Goal: Task Accomplishment & Management: Complete application form

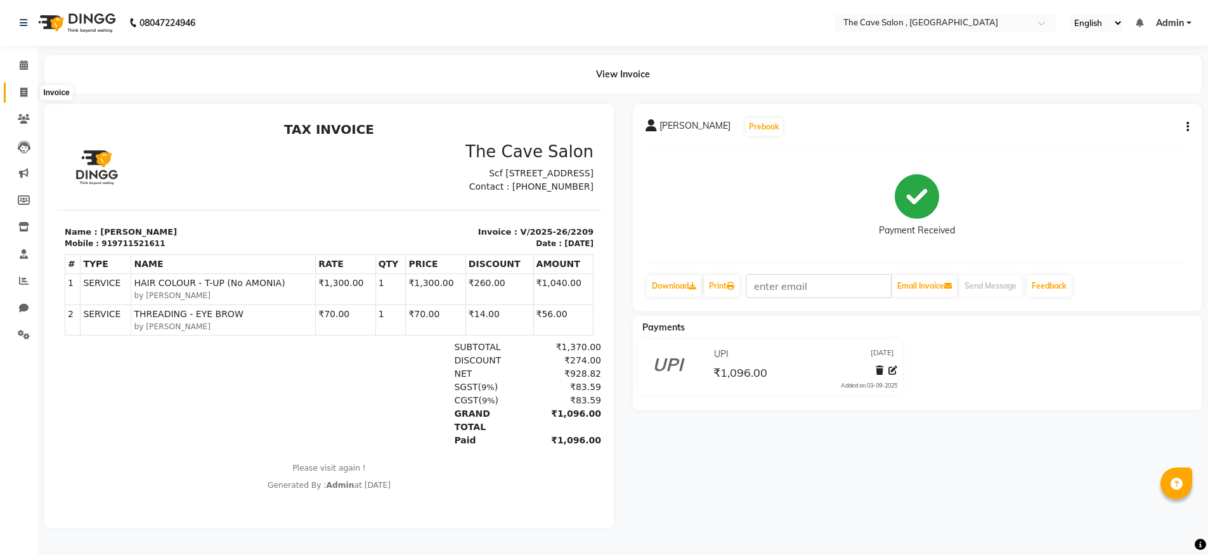
click at [22, 88] on icon at bounding box center [23, 93] width 7 height 10
select select "service"
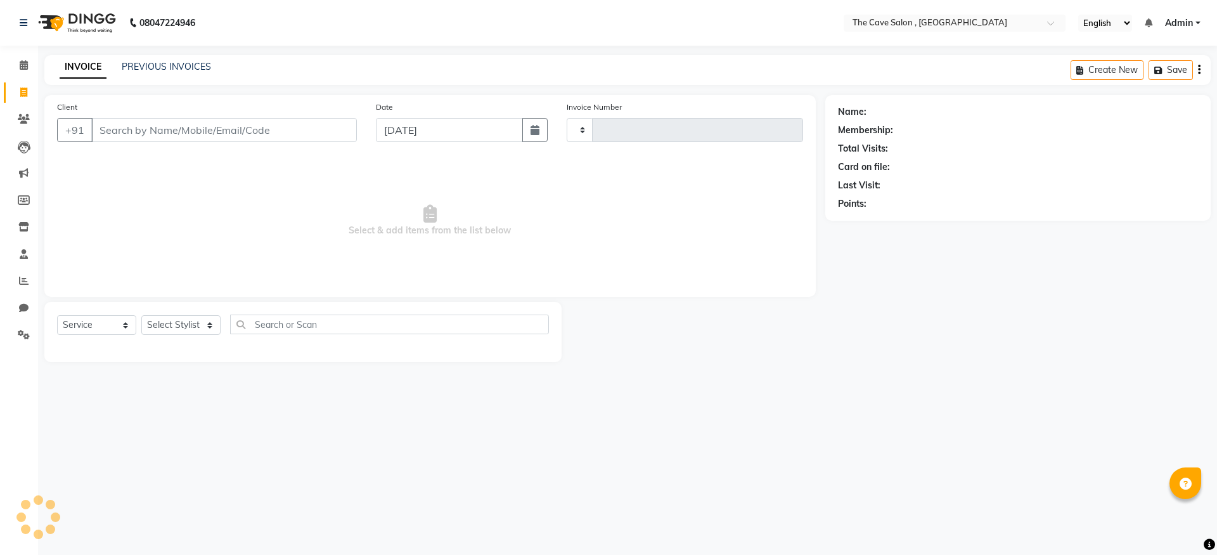
type input "2210"
select select "7844"
click at [267, 113] on div "Client +91" at bounding box center [207, 126] width 319 height 52
click at [266, 124] on input "Client" at bounding box center [224, 130] width 266 height 24
click at [266, 125] on input "Client" at bounding box center [224, 130] width 266 height 24
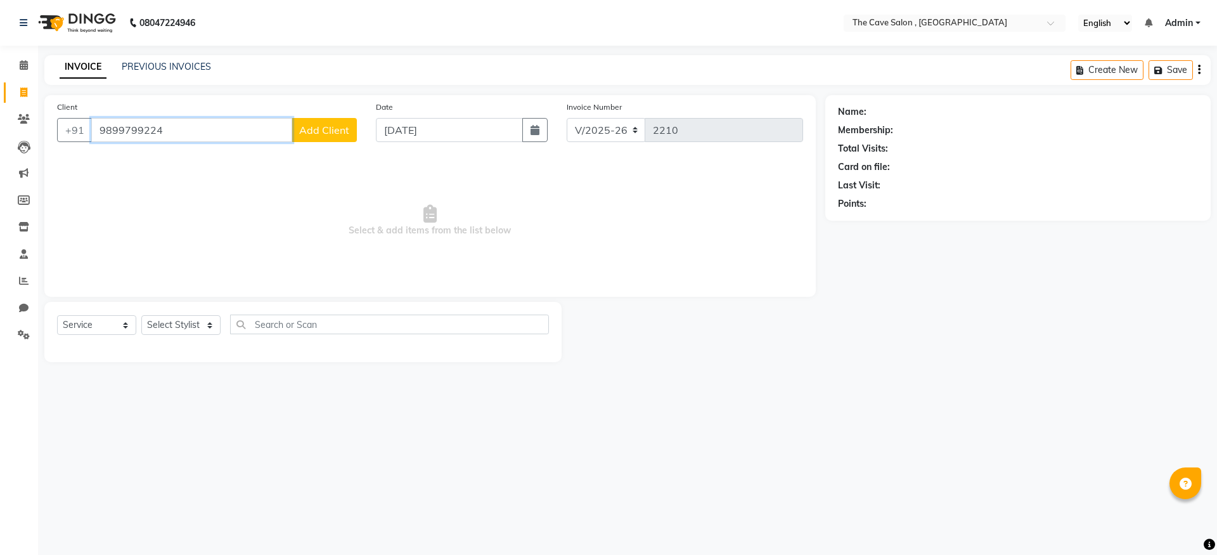
type input "9899799224"
click at [343, 137] on button "Add Client" at bounding box center [324, 130] width 65 height 24
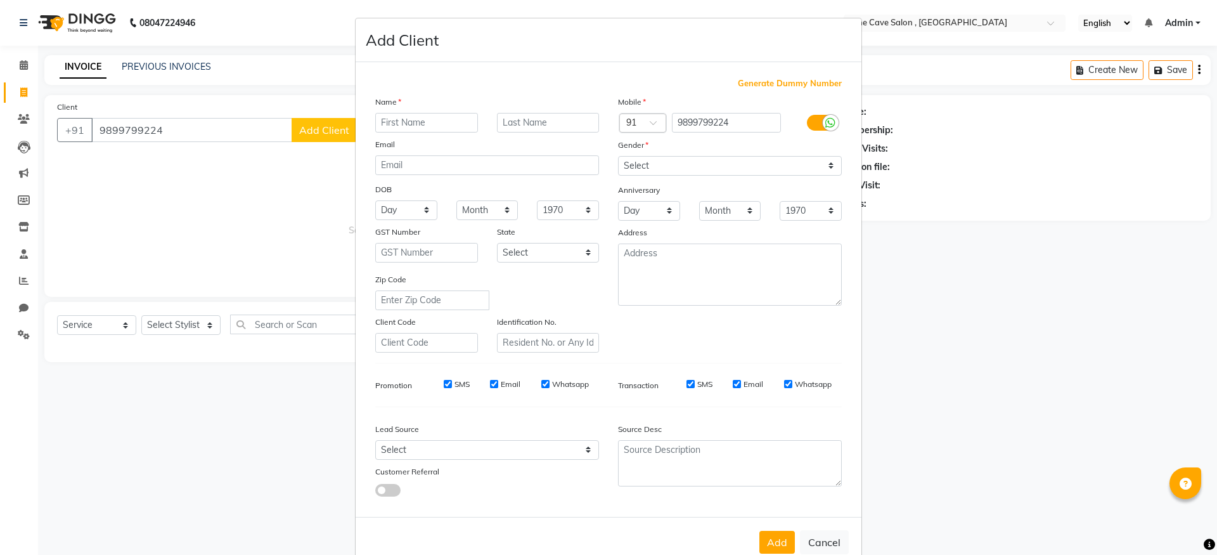
click at [396, 126] on input "text" at bounding box center [426, 123] width 103 height 20
type input "RAJU"
click at [630, 161] on select "Select [DEMOGRAPHIC_DATA] [DEMOGRAPHIC_DATA] Other Prefer Not To Say" at bounding box center [730, 166] width 224 height 20
select select "[DEMOGRAPHIC_DATA]"
click at [618, 156] on select "Select [DEMOGRAPHIC_DATA] [DEMOGRAPHIC_DATA] Other Prefer Not To Say" at bounding box center [730, 166] width 224 height 20
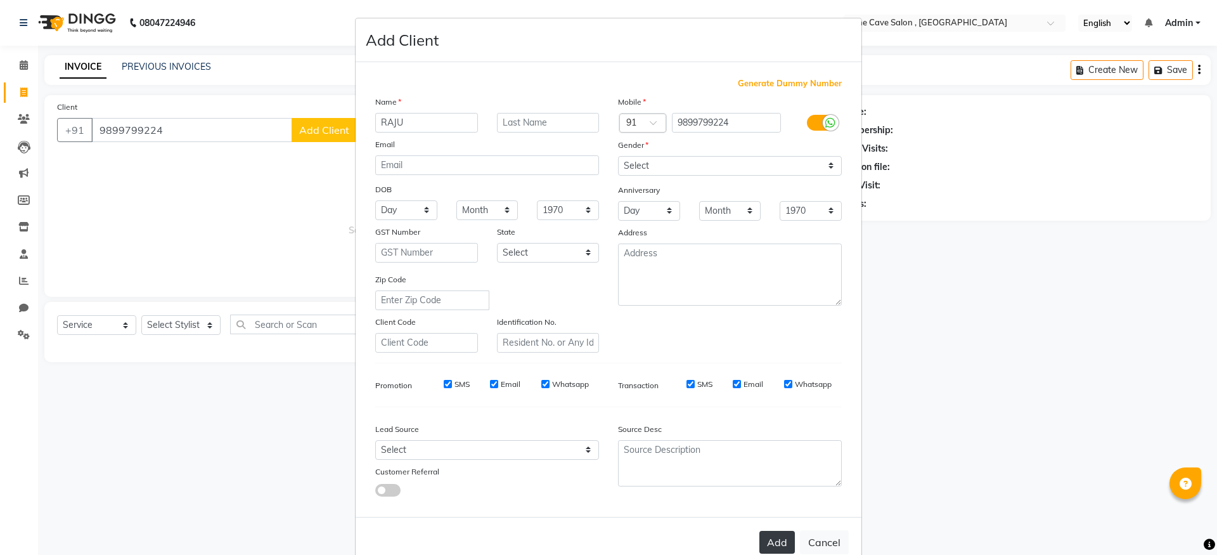
click at [786, 541] on button "Add" at bounding box center [778, 542] width 36 height 23
select select
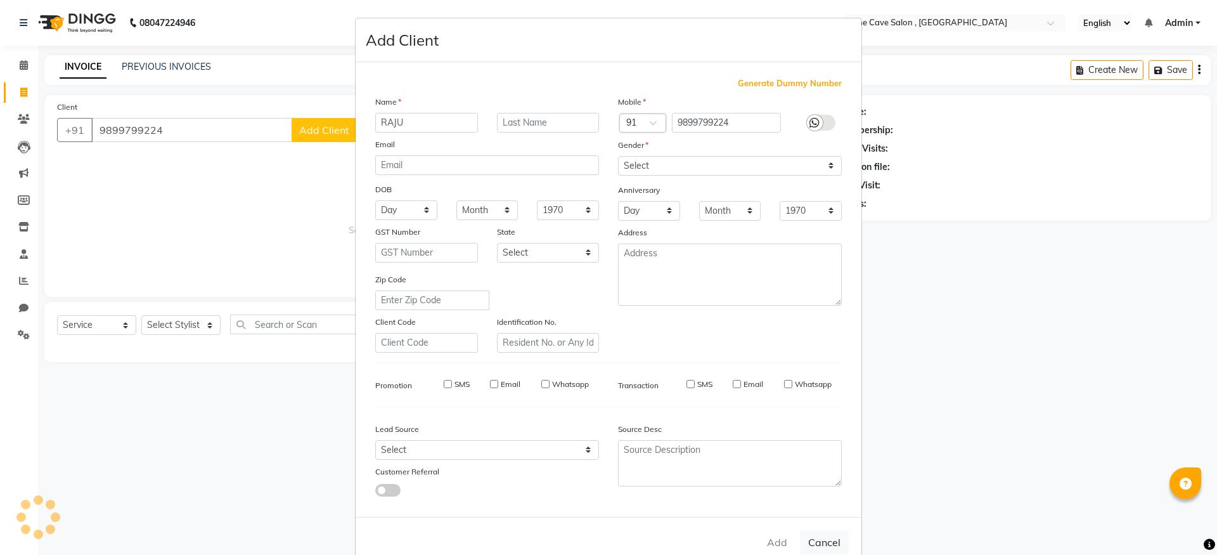
select select
checkbox input "false"
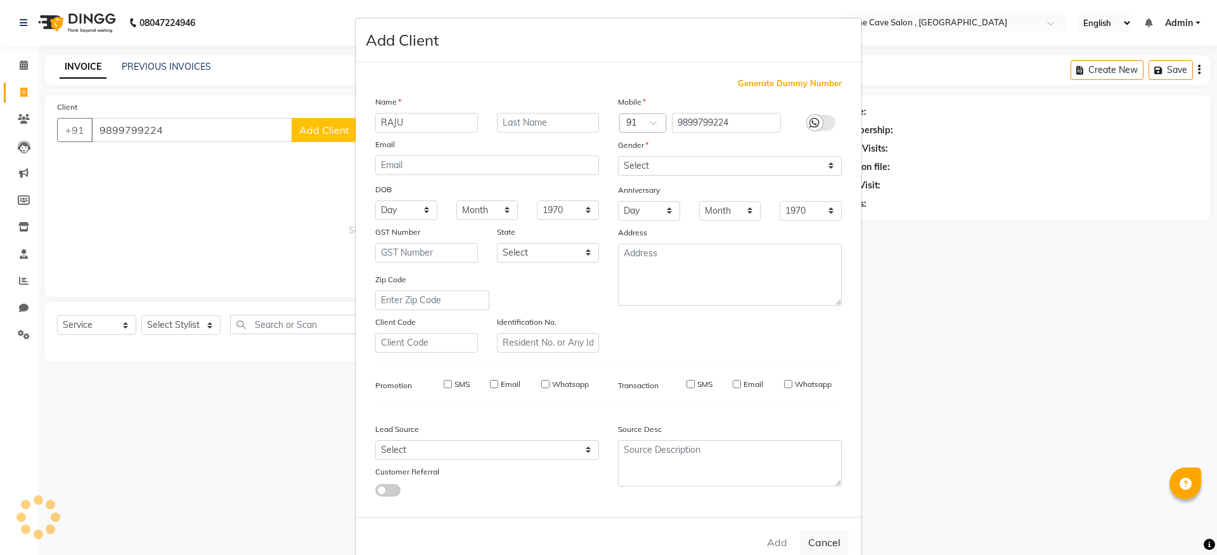
checkbox input "false"
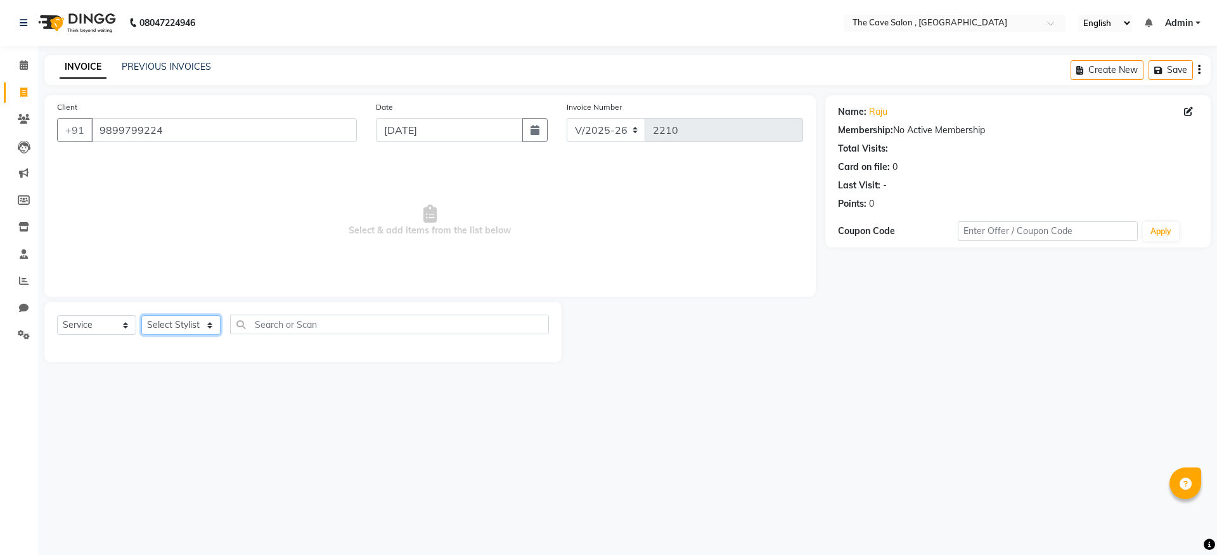
click at [205, 323] on select "Select Stylist Aarif Anil [PERSON_NAME] Anup bharti danish karan Mamta Manager …" at bounding box center [180, 325] width 79 height 20
select select "70258"
click at [141, 315] on select "Select Stylist Aarif Anil [PERSON_NAME] Anup bharti danish karan Mamta Manager …" at bounding box center [180, 325] width 79 height 20
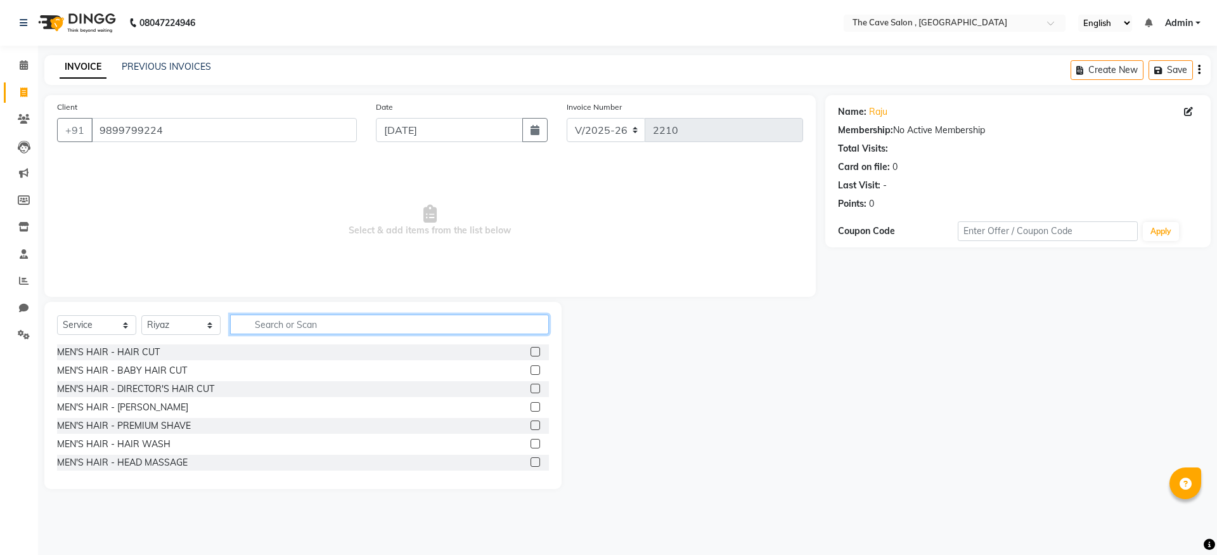
click at [304, 316] on input "text" at bounding box center [389, 324] width 319 height 20
type input "WOMEN"
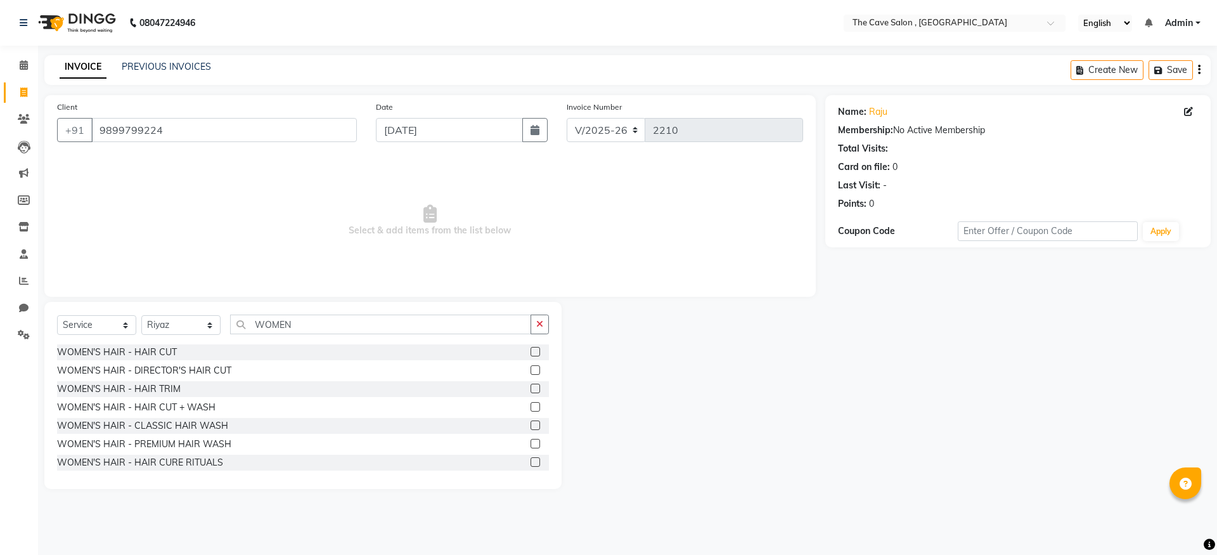
click at [531, 351] on label at bounding box center [536, 352] width 10 height 10
click at [531, 351] on input "checkbox" at bounding box center [535, 352] width 8 height 8
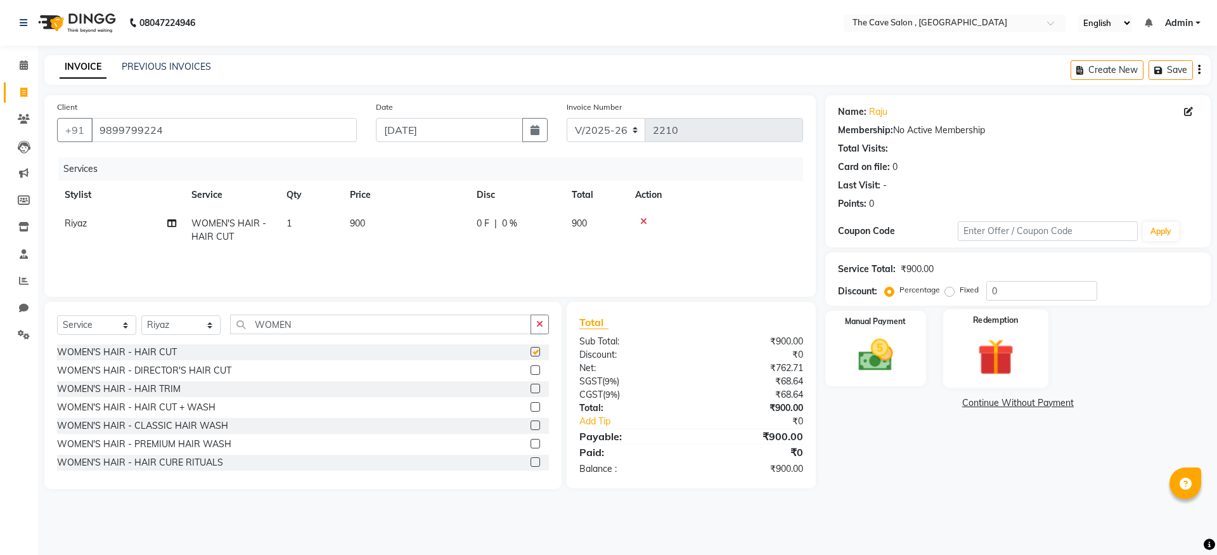
checkbox input "false"
click at [914, 365] on div "Manual Payment" at bounding box center [875, 348] width 105 height 78
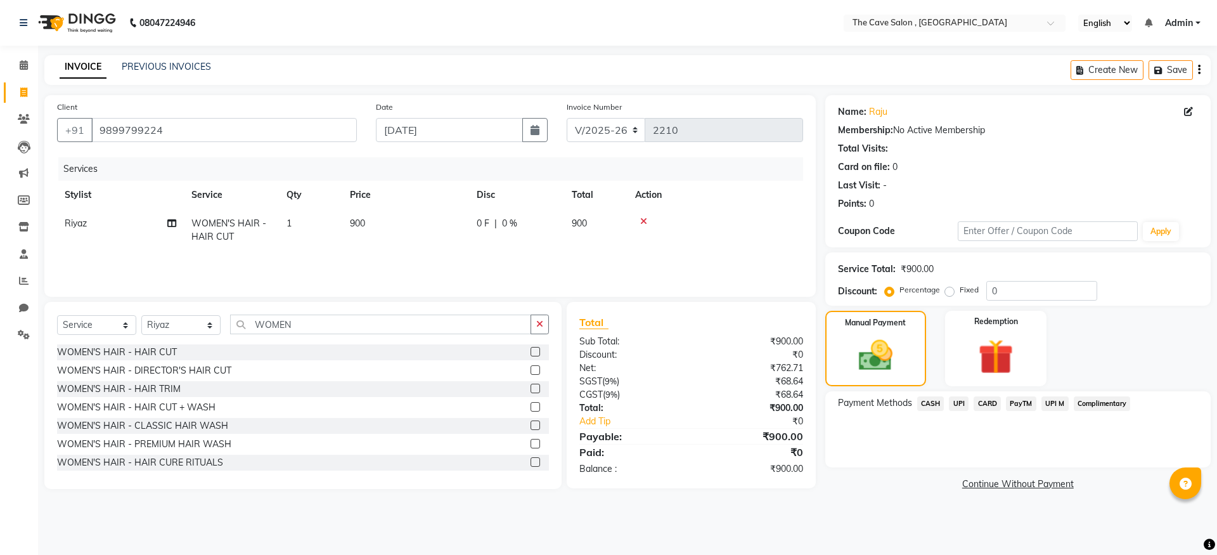
click at [936, 405] on span "CASH" at bounding box center [930, 403] width 27 height 15
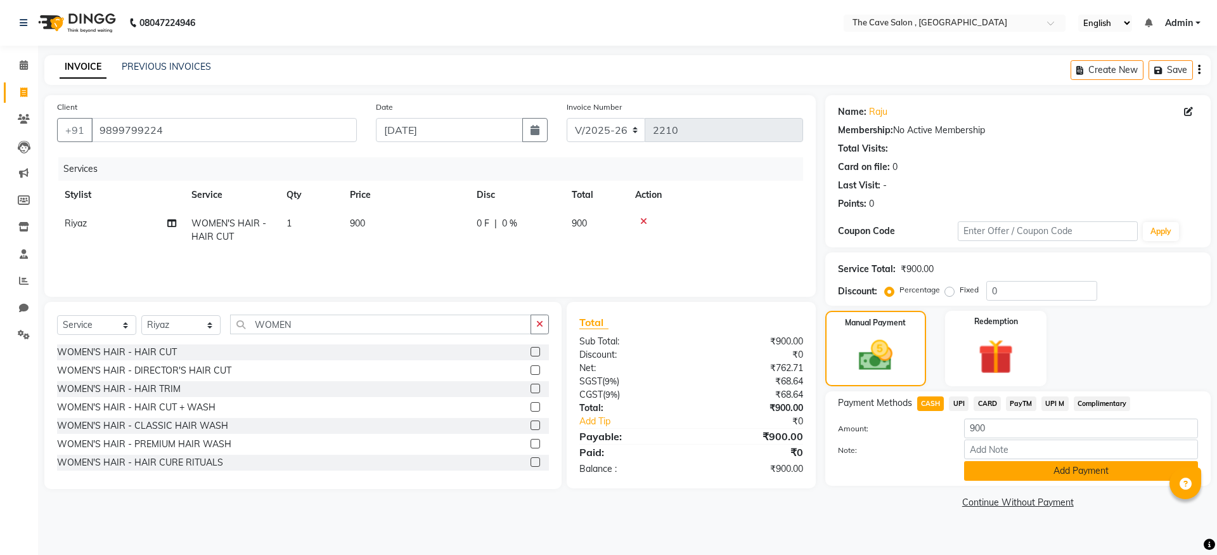
click at [1005, 472] on button "Add Payment" at bounding box center [1081, 471] width 234 height 20
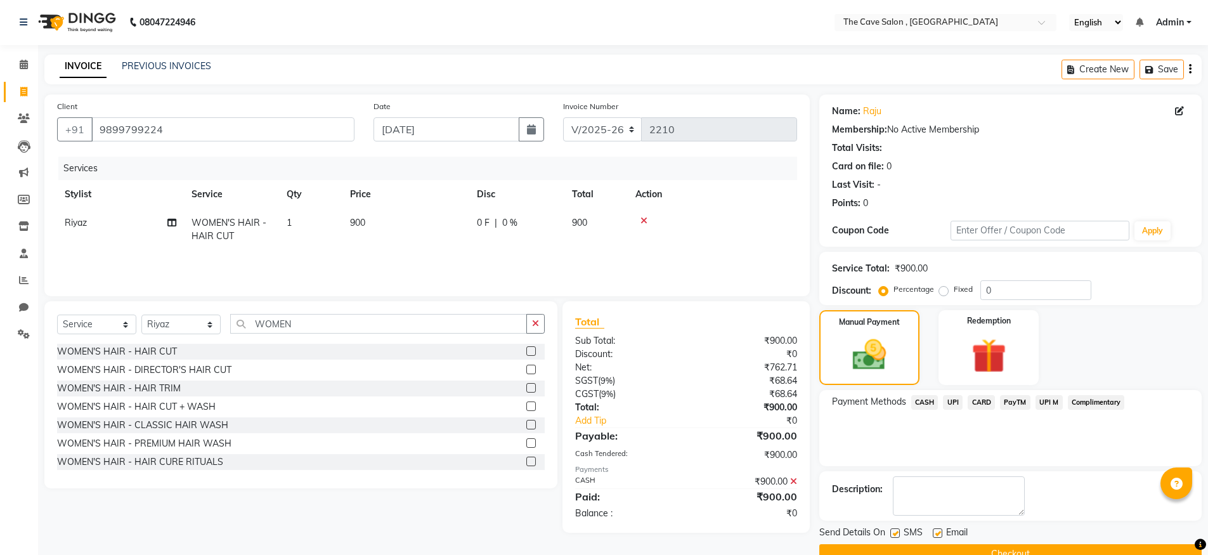
scroll to position [29, 0]
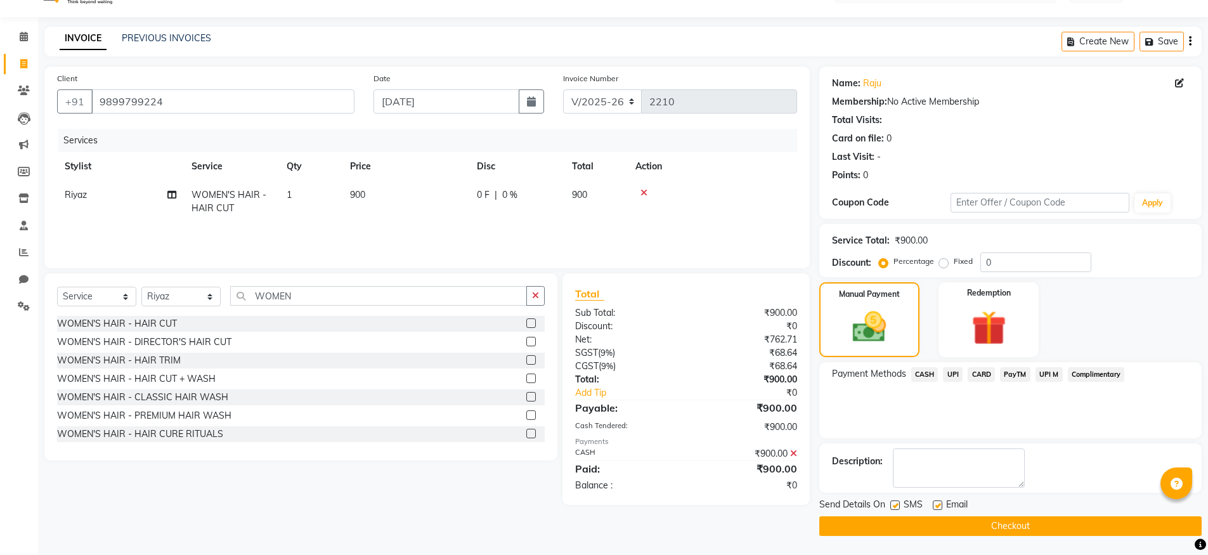
click at [1004, 518] on button "Checkout" at bounding box center [1010, 526] width 382 height 20
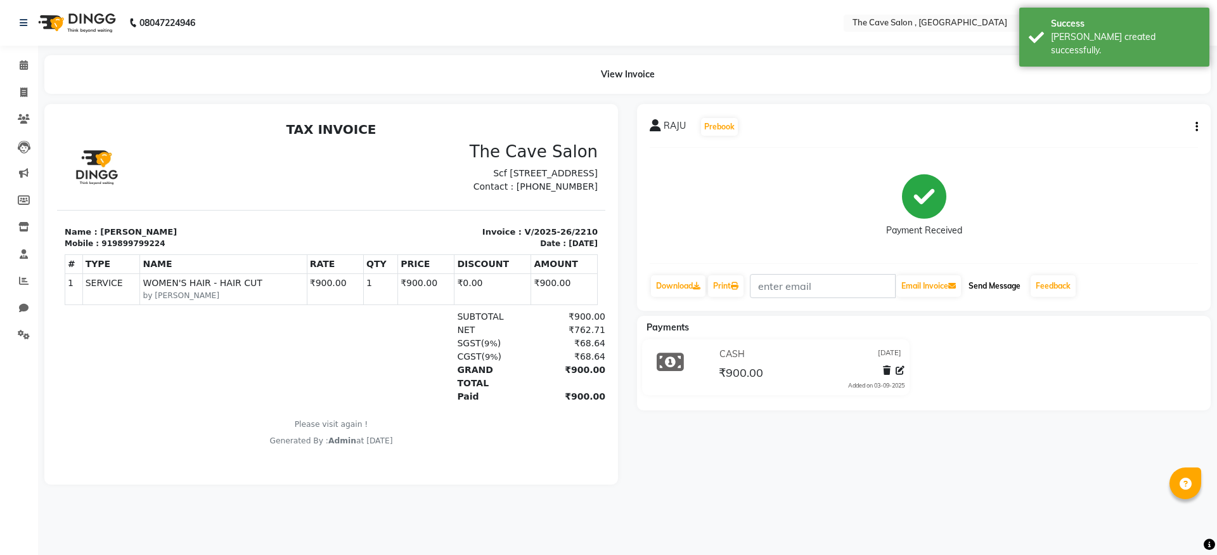
click at [996, 288] on button "Send Message" at bounding box center [995, 286] width 62 height 22
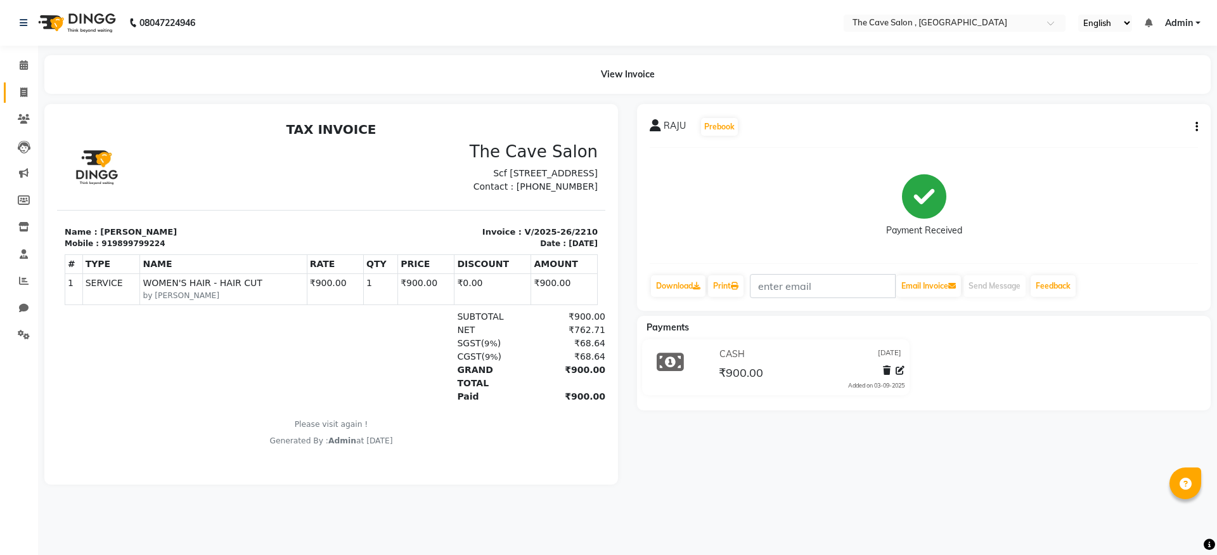
click at [23, 82] on link "Invoice" at bounding box center [19, 92] width 30 height 21
select select "service"
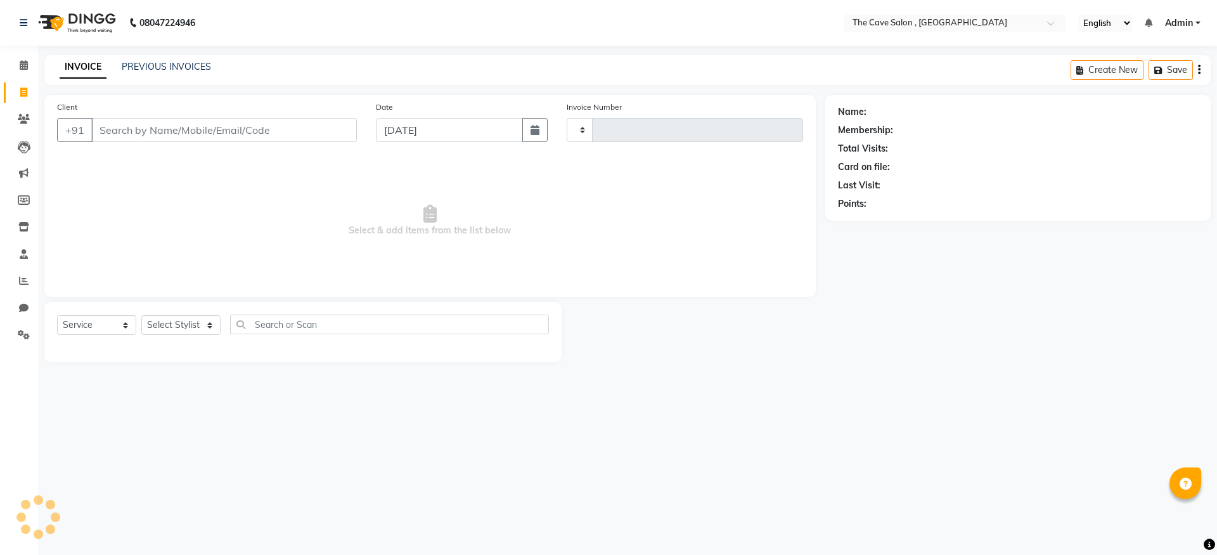
type input "2211"
select select "7844"
click at [218, 134] on input "Client" at bounding box center [224, 130] width 266 height 24
click at [94, 132] on input "599" at bounding box center [224, 130] width 266 height 24
click at [172, 135] on input "9599" at bounding box center [224, 130] width 266 height 24
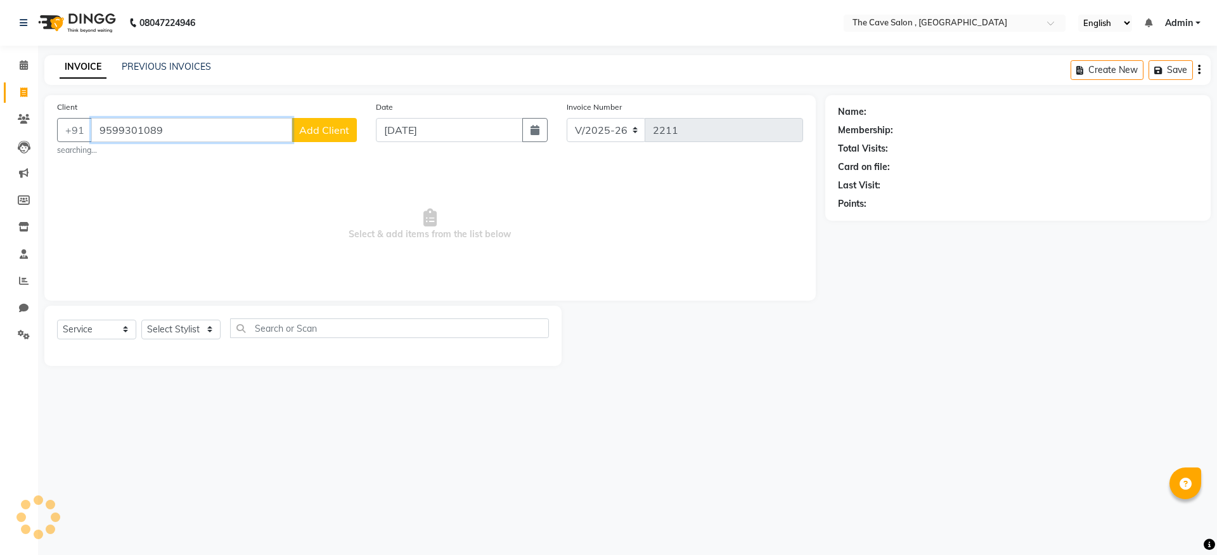
type input "9599301089"
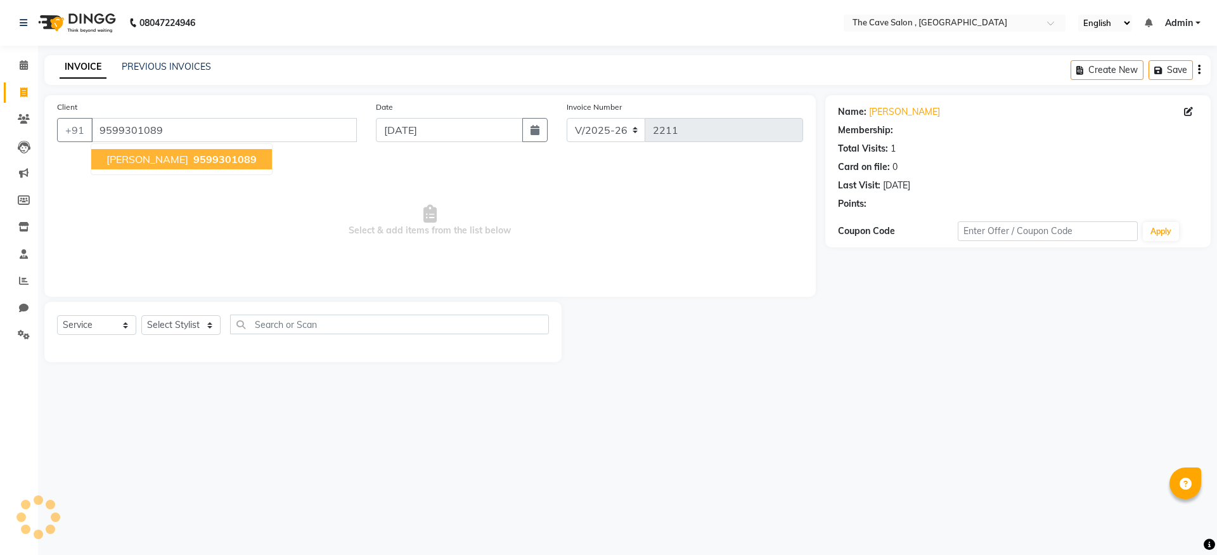
click at [193, 160] on span "9599301089" at bounding box center [224, 159] width 63 height 13
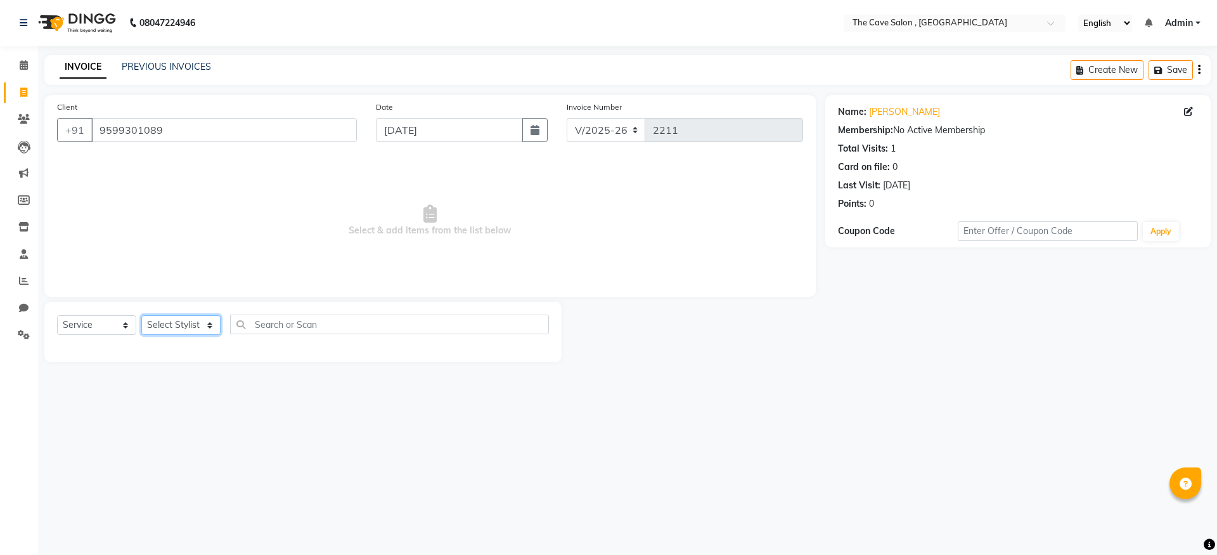
click at [187, 332] on select "Select Stylist Aarif Anil [PERSON_NAME] Anup bharti danish karan Mamta Manager …" at bounding box center [180, 325] width 79 height 20
select select "70268"
click at [141, 315] on select "Select Stylist Aarif Anil [PERSON_NAME] Anup bharti danish karan Mamta Manager …" at bounding box center [180, 325] width 79 height 20
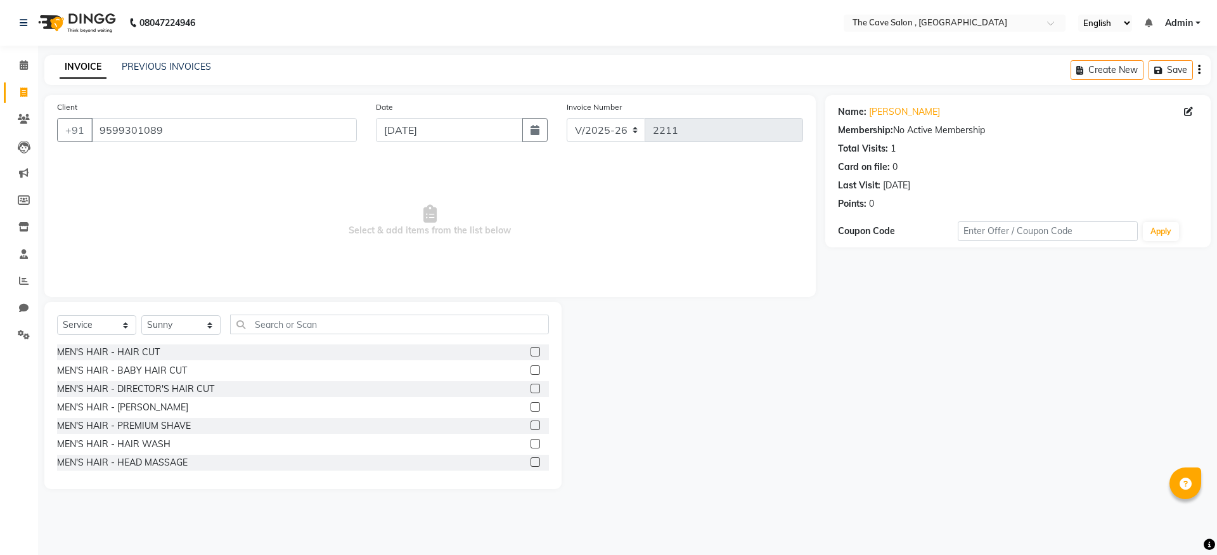
click at [289, 335] on div "Select Service Product Membership Package Voucher Prepaid Gift Card Select Styl…" at bounding box center [303, 329] width 492 height 30
click at [290, 328] on input "text" at bounding box center [389, 324] width 319 height 20
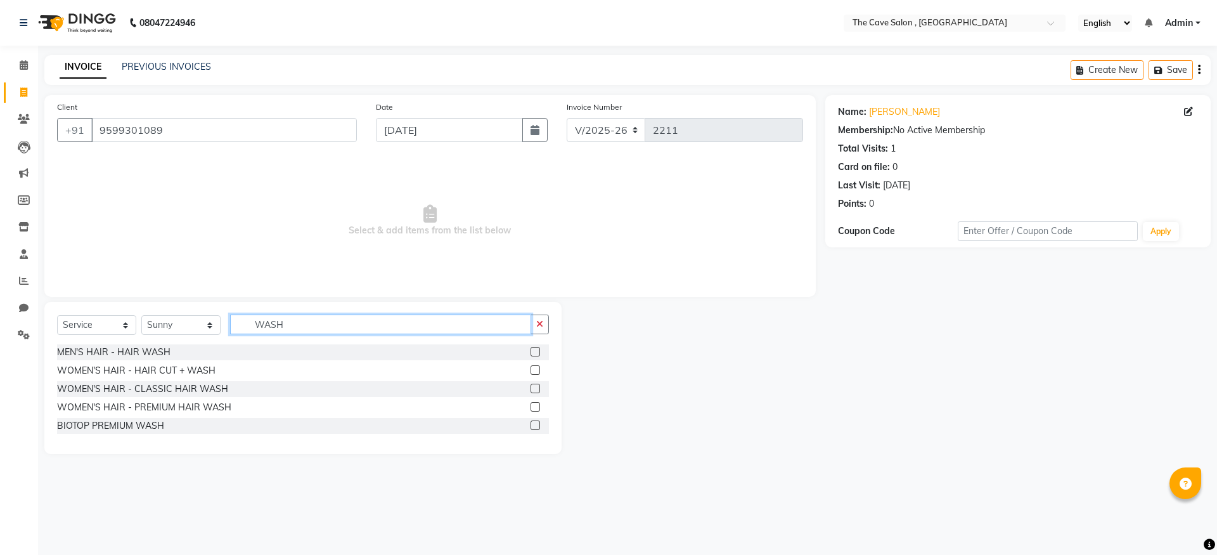
type input "WASH"
click at [533, 386] on label at bounding box center [536, 389] width 10 height 10
click at [533, 386] on input "checkbox" at bounding box center [535, 389] width 8 height 8
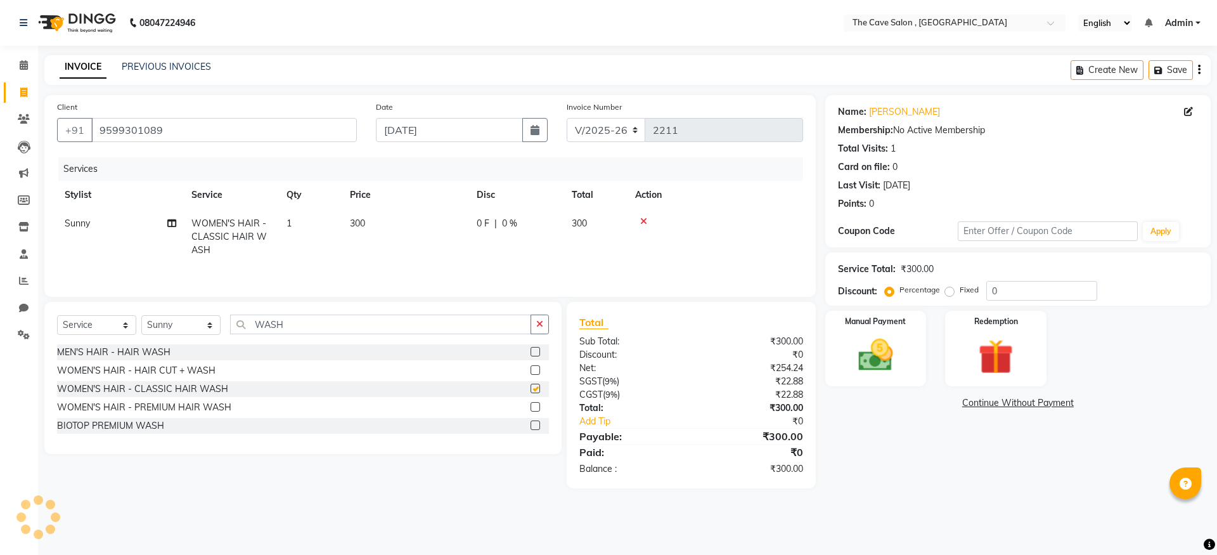
checkbox input "false"
click at [201, 322] on select "Select Stylist Aarif Anil [PERSON_NAME] Anup bharti danish karan Mamta Manager …" at bounding box center [180, 325] width 79 height 20
select select "70260"
click at [141, 315] on select "Select Stylist Aarif Anil [PERSON_NAME] Anup bharti danish karan Mamta Manager …" at bounding box center [180, 325] width 79 height 20
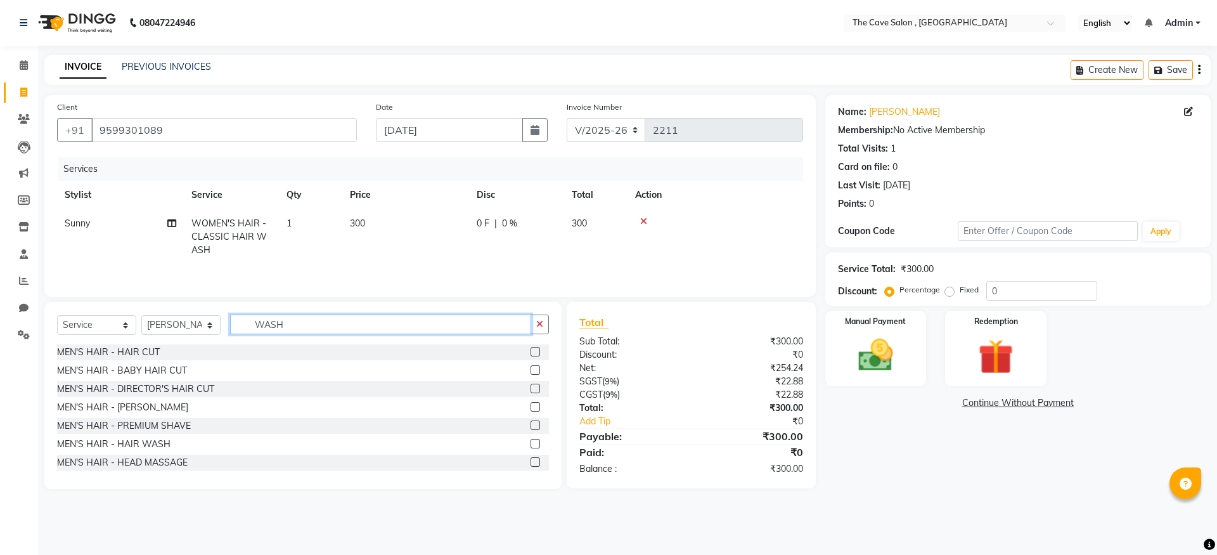
click at [314, 334] on input "WASH" at bounding box center [380, 324] width 301 height 20
type input "W"
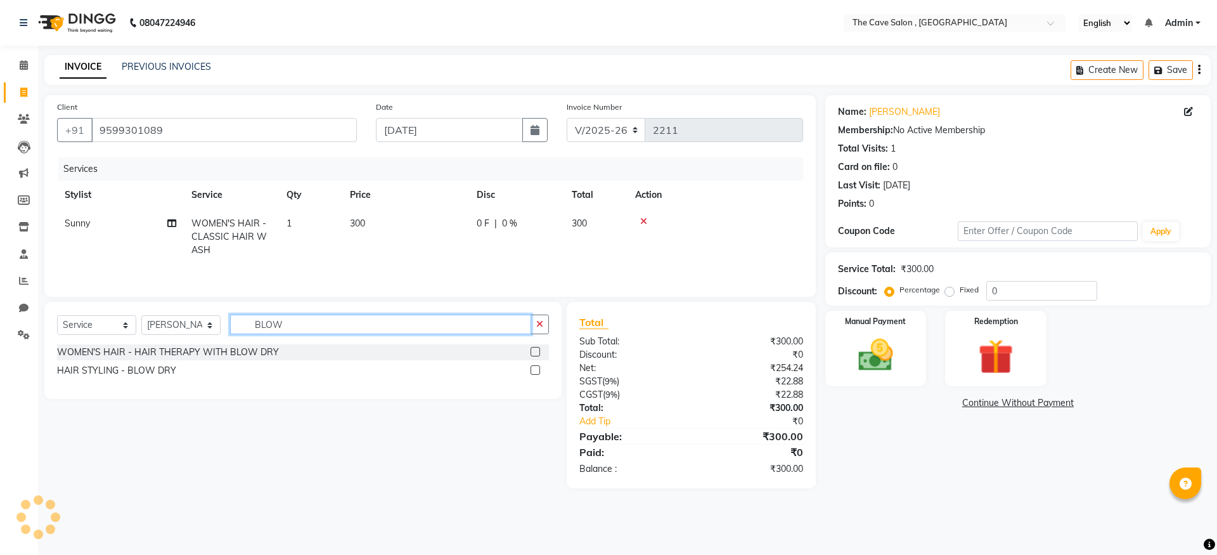
type input "BLOW"
click at [534, 367] on label at bounding box center [536, 370] width 10 height 10
click at [534, 367] on input "checkbox" at bounding box center [535, 370] width 8 height 8
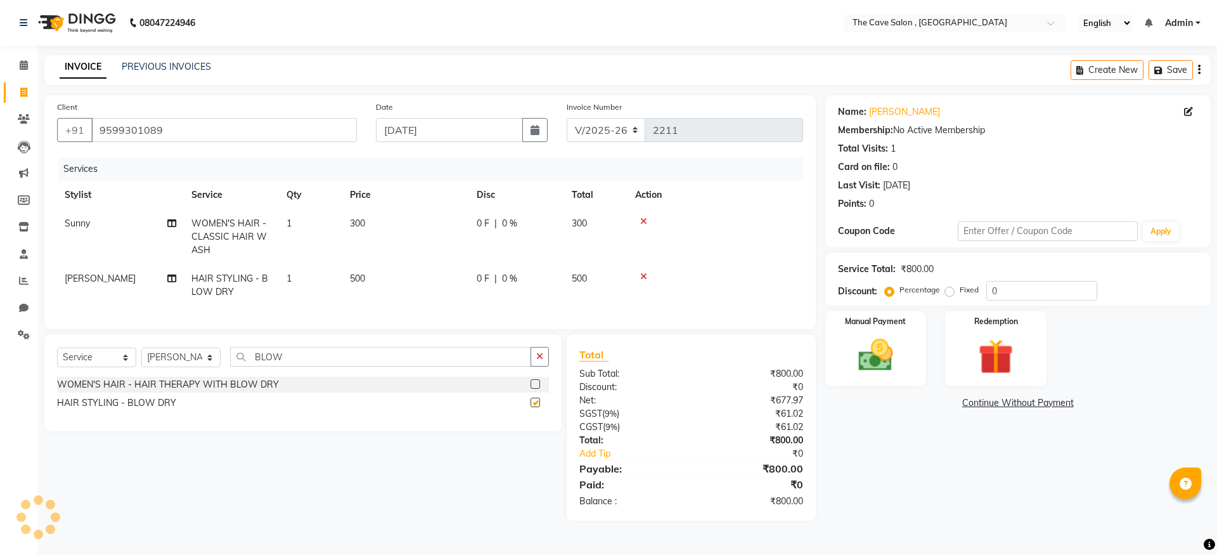
checkbox input "false"
drag, startPoint x: 897, startPoint y: 353, endPoint x: 897, endPoint y: 360, distance: 6.4
click at [897, 353] on img at bounding box center [875, 355] width 59 height 42
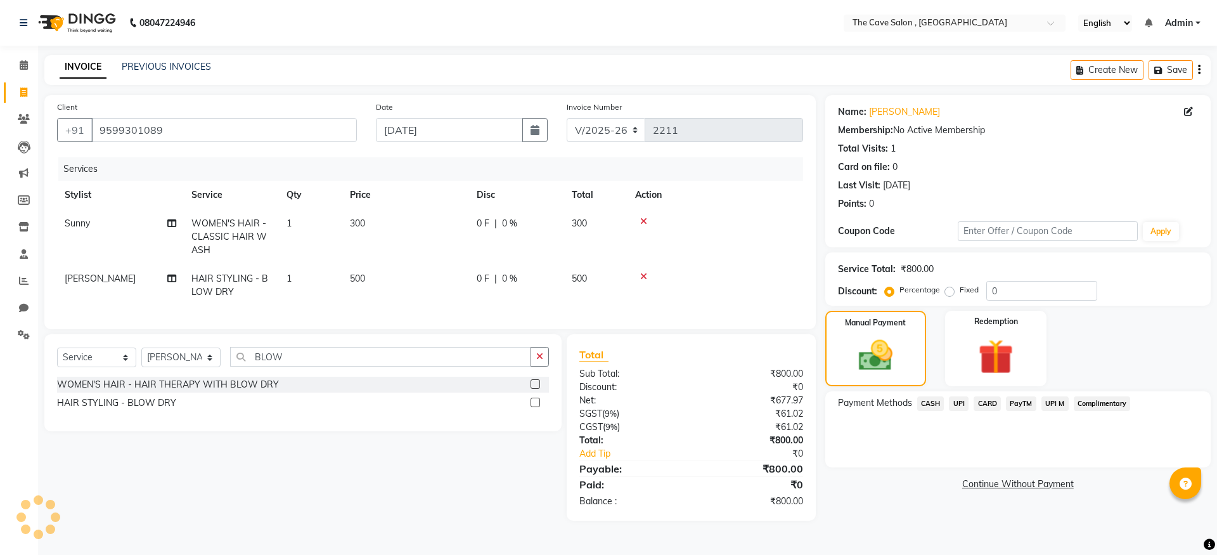
click at [954, 405] on span "UPI" at bounding box center [959, 403] width 20 height 15
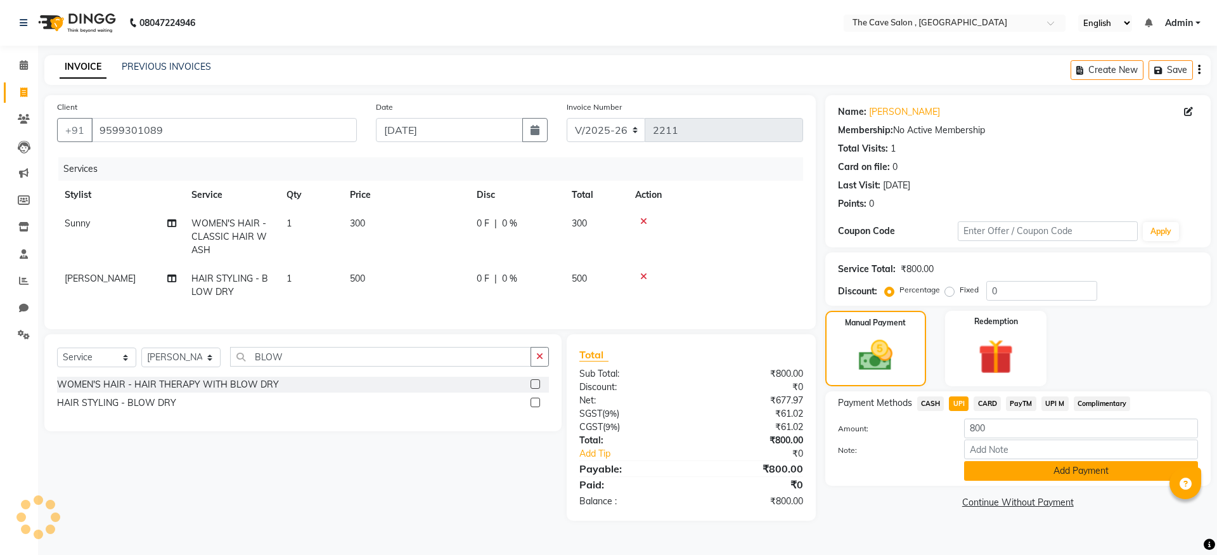
click at [998, 471] on button "Add Payment" at bounding box center [1081, 471] width 234 height 20
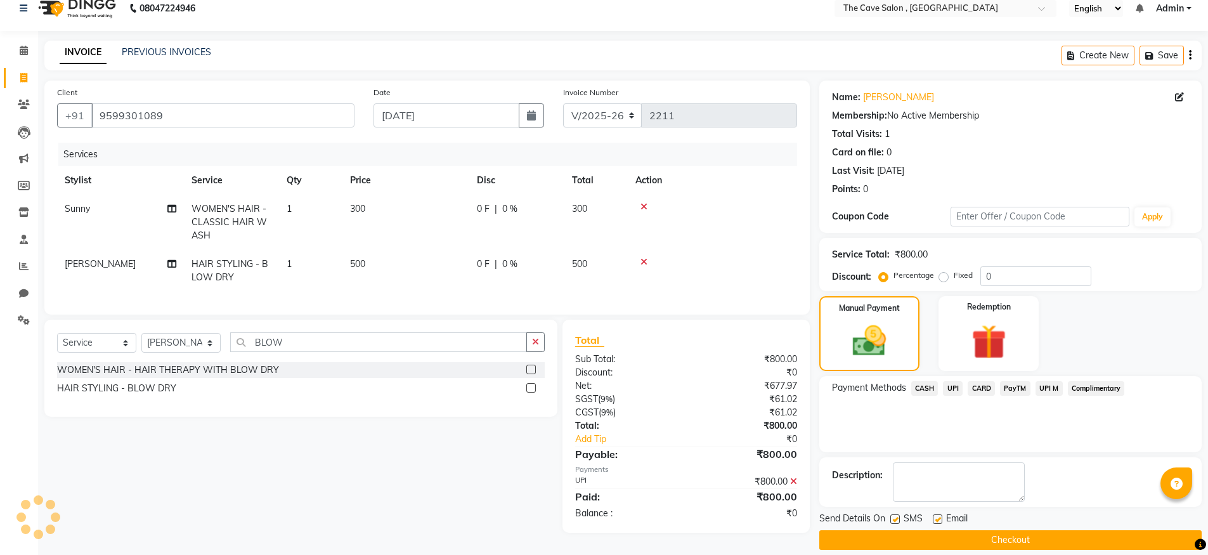
scroll to position [29, 0]
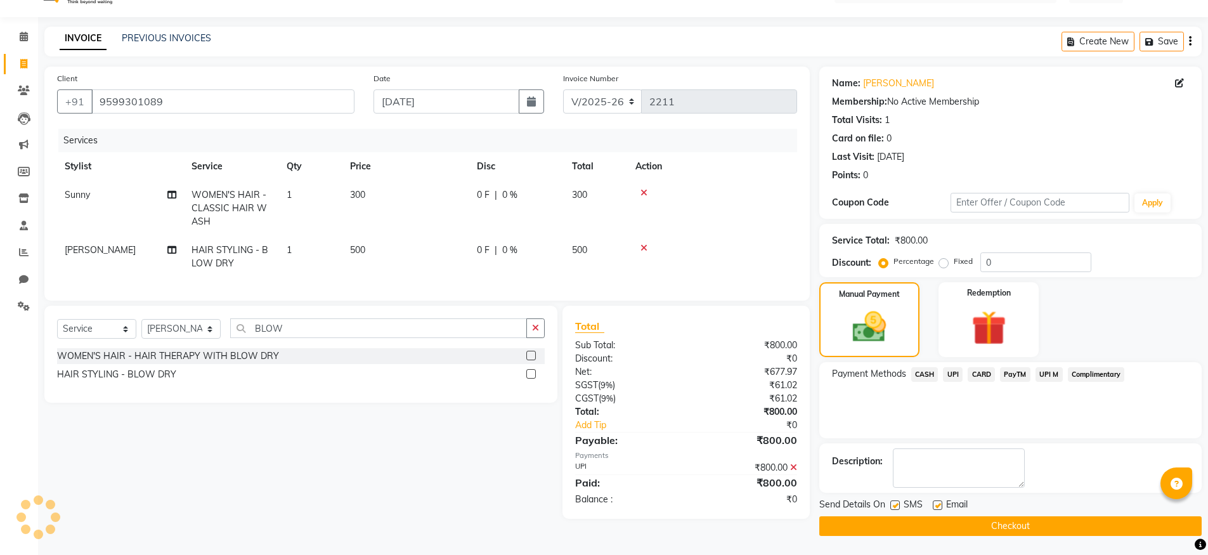
click at [980, 526] on button "Checkout" at bounding box center [1010, 526] width 382 height 20
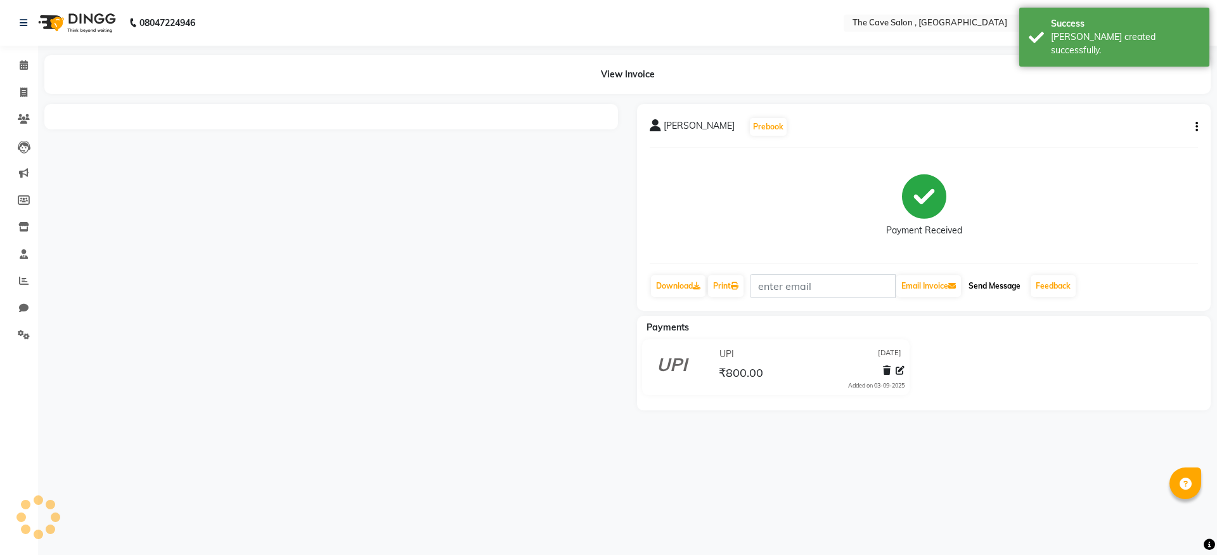
click at [1018, 291] on button "Send Message" at bounding box center [995, 286] width 62 height 22
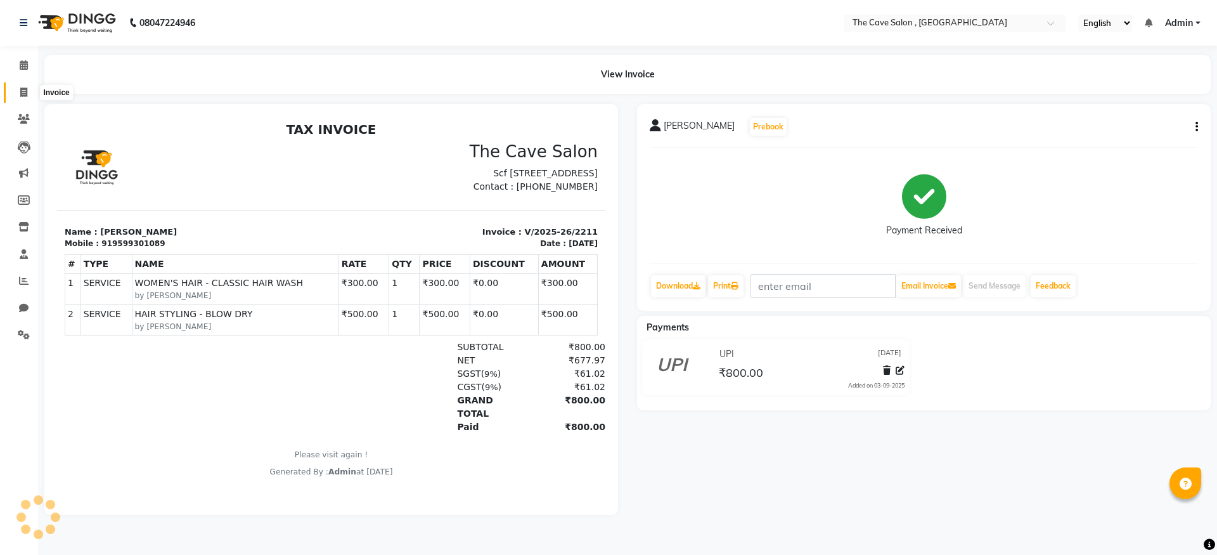
drag, startPoint x: 18, startPoint y: 87, endPoint x: 36, endPoint y: 87, distance: 17.8
click at [18, 87] on span at bounding box center [24, 93] width 22 height 15
select select "service"
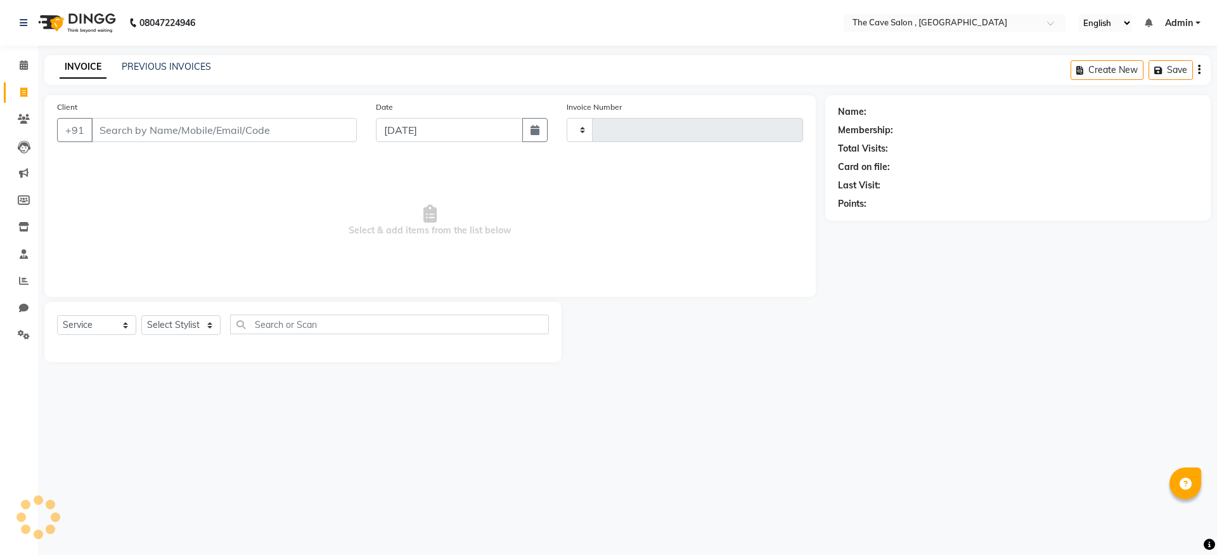
click at [129, 126] on input "Client" at bounding box center [224, 130] width 266 height 24
type input "AKASHIREE"
type input "2212"
select select "7844"
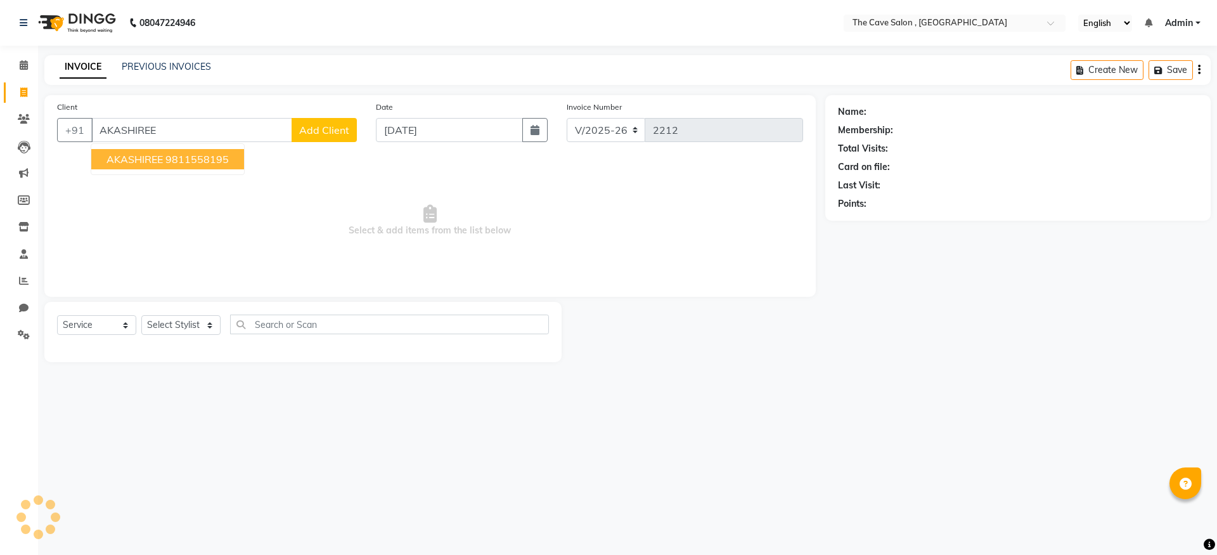
click at [197, 157] on ngb-highlight "9811558195" at bounding box center [196, 159] width 63 height 13
type input "9811558195"
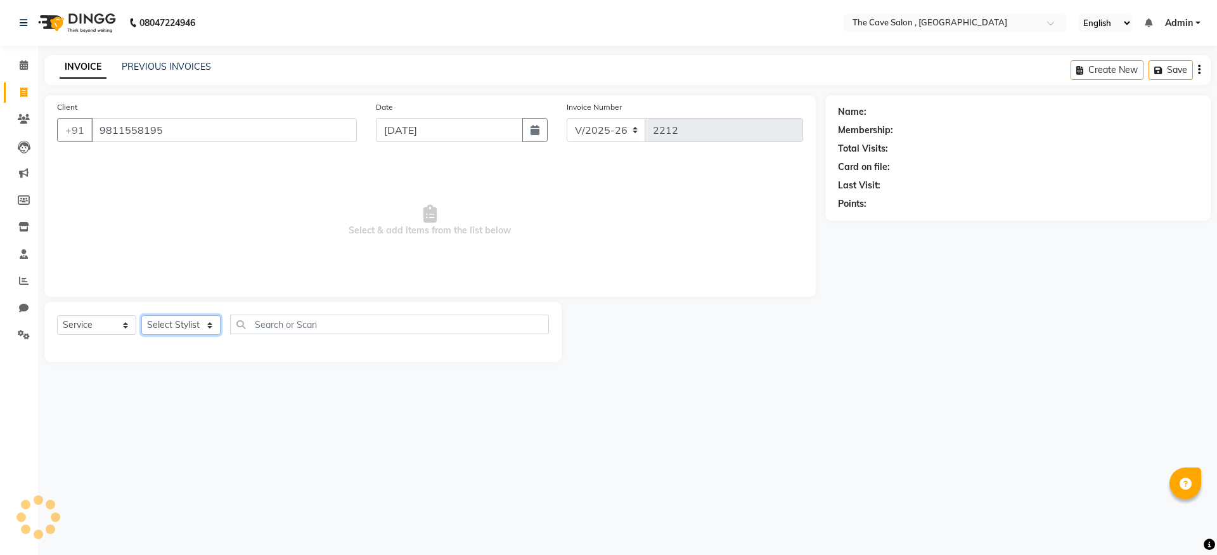
click at [183, 331] on select "Select Stylist" at bounding box center [180, 325] width 79 height 20
click at [202, 336] on div "Select Service Product Membership Package Voucher Prepaid Gift Card Select Styl…" at bounding box center [303, 329] width 492 height 30
click at [200, 330] on select "Select Stylist Aarif Anil [PERSON_NAME] Anup bharti danish karan Mamta Manager …" at bounding box center [180, 325] width 79 height 20
select select "70259"
click at [141, 315] on select "Select Stylist Aarif Anil [PERSON_NAME] Anup bharti danish karan Mamta Manager …" at bounding box center [180, 325] width 79 height 20
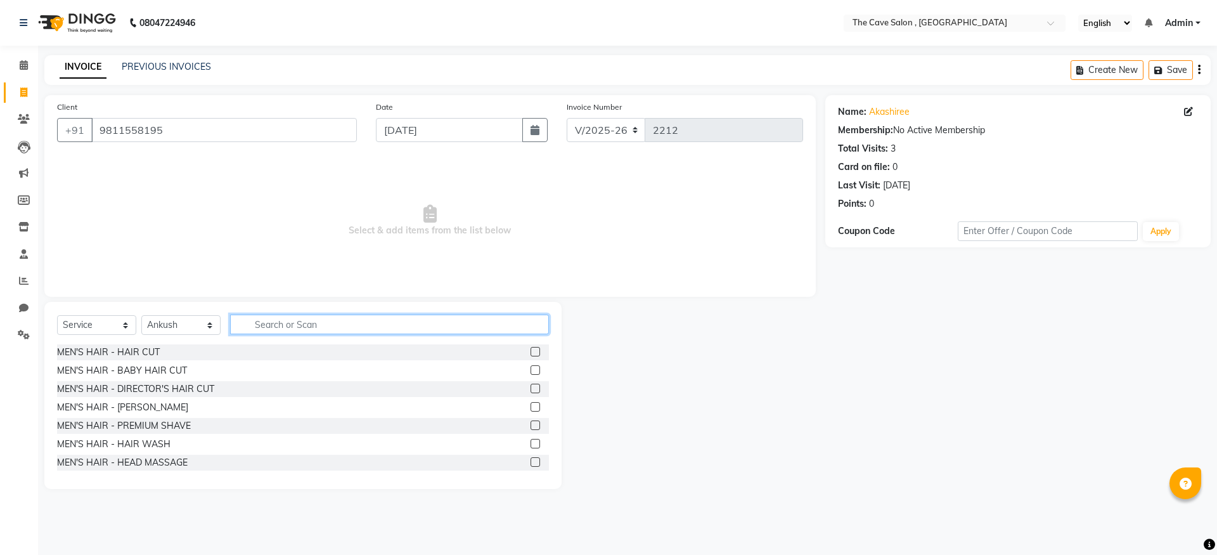
click at [280, 317] on input "text" at bounding box center [389, 324] width 319 height 20
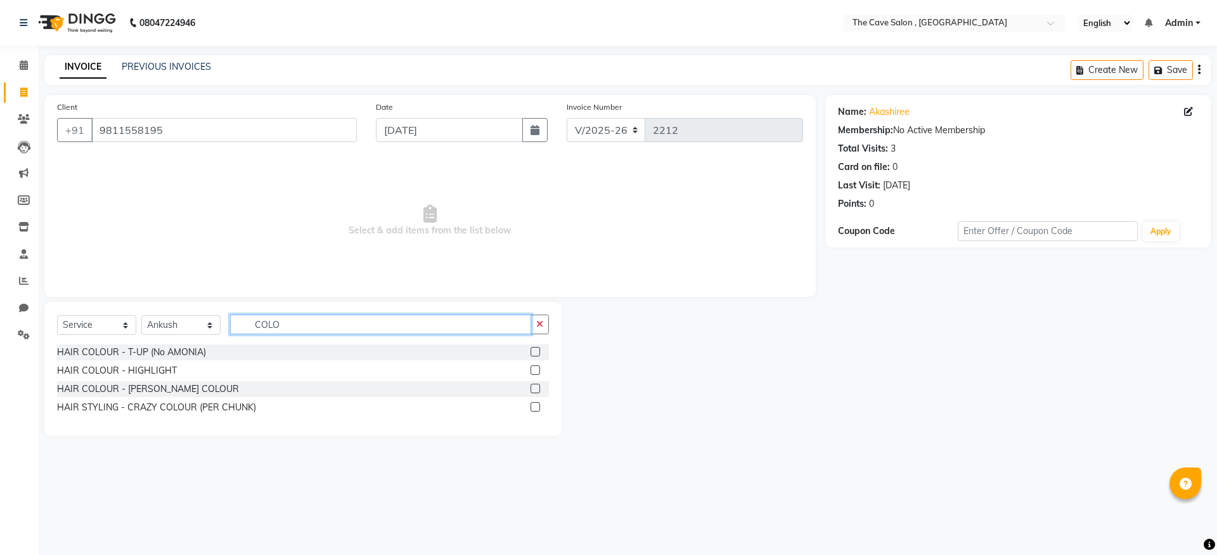
type input "COLO"
click at [535, 355] on label at bounding box center [536, 352] width 10 height 10
click at [535, 355] on input "checkbox" at bounding box center [535, 352] width 8 height 8
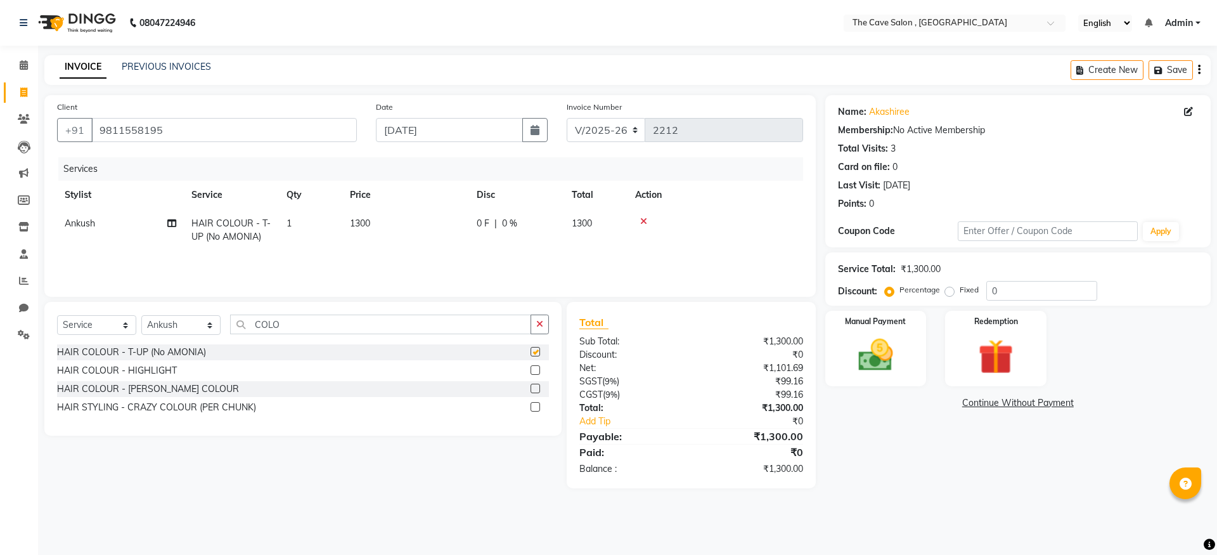
checkbox input "false"
click at [874, 349] on img at bounding box center [875, 355] width 59 height 42
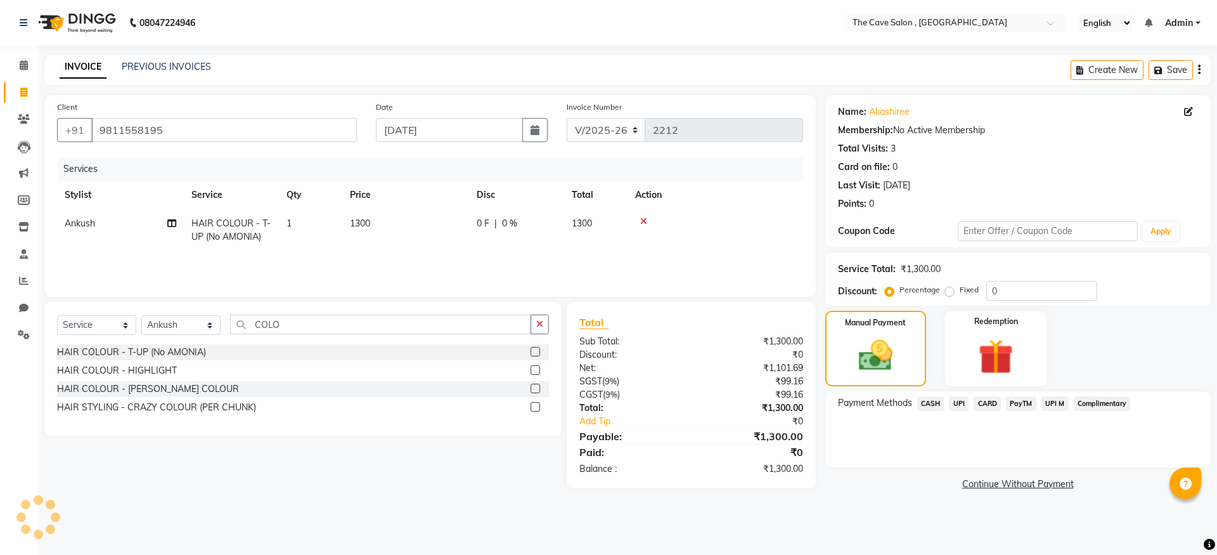
click at [962, 405] on span "UPI" at bounding box center [959, 403] width 20 height 15
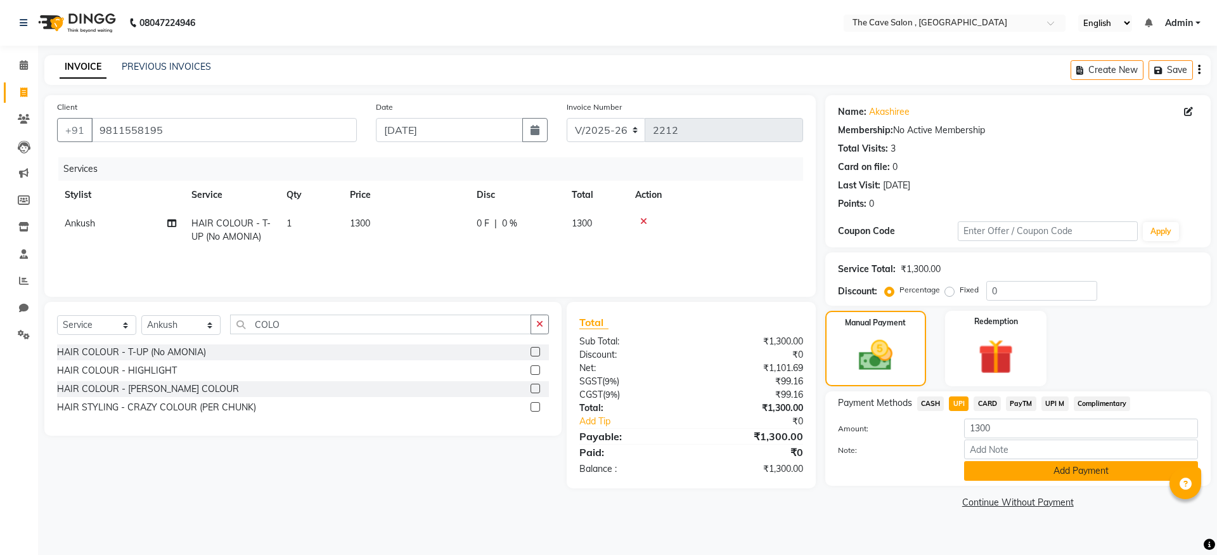
click at [1028, 475] on button "Add Payment" at bounding box center [1081, 471] width 234 height 20
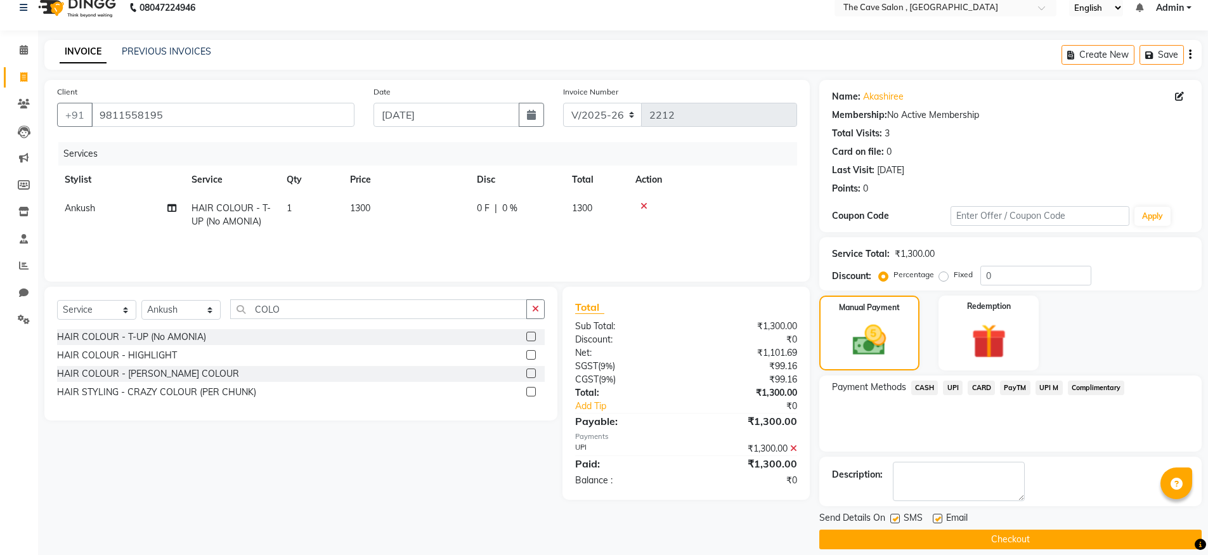
scroll to position [29, 0]
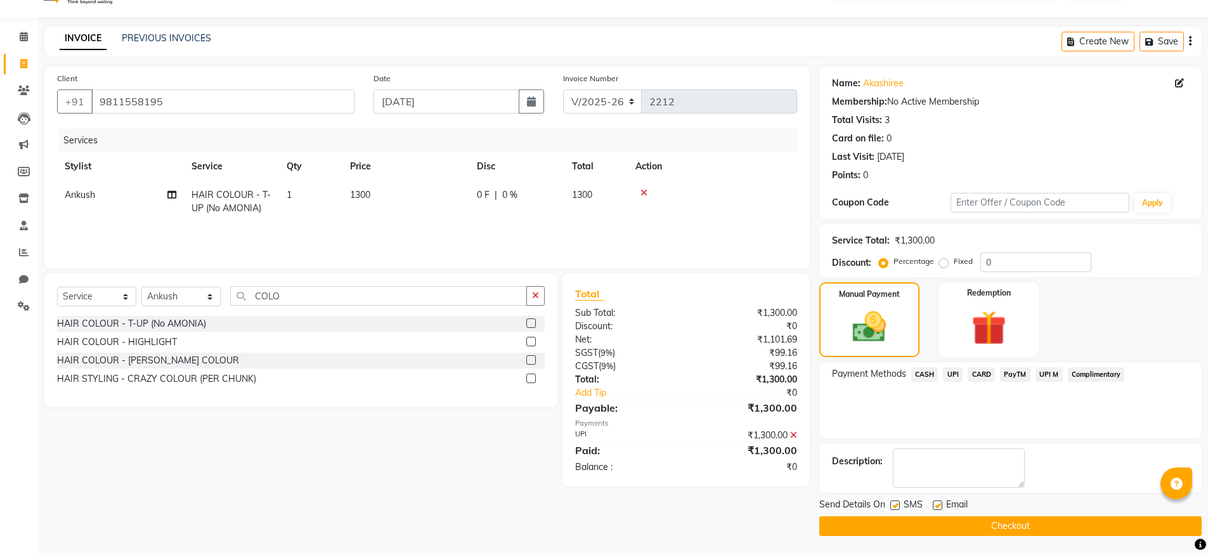
click at [1013, 528] on button "Checkout" at bounding box center [1010, 526] width 382 height 20
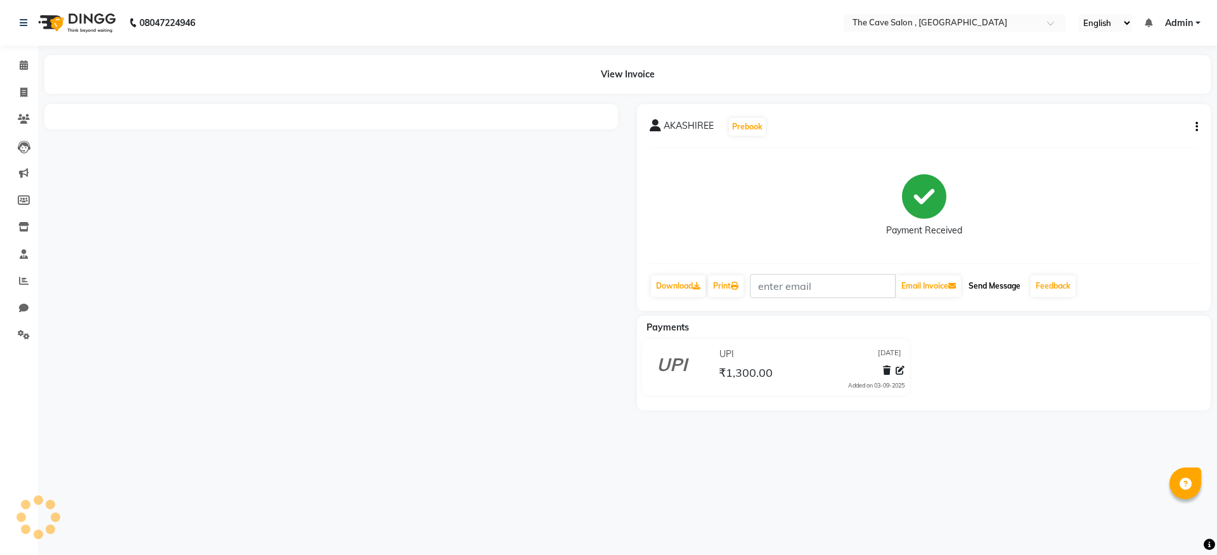
click at [1002, 278] on button "Send Message" at bounding box center [995, 286] width 62 height 22
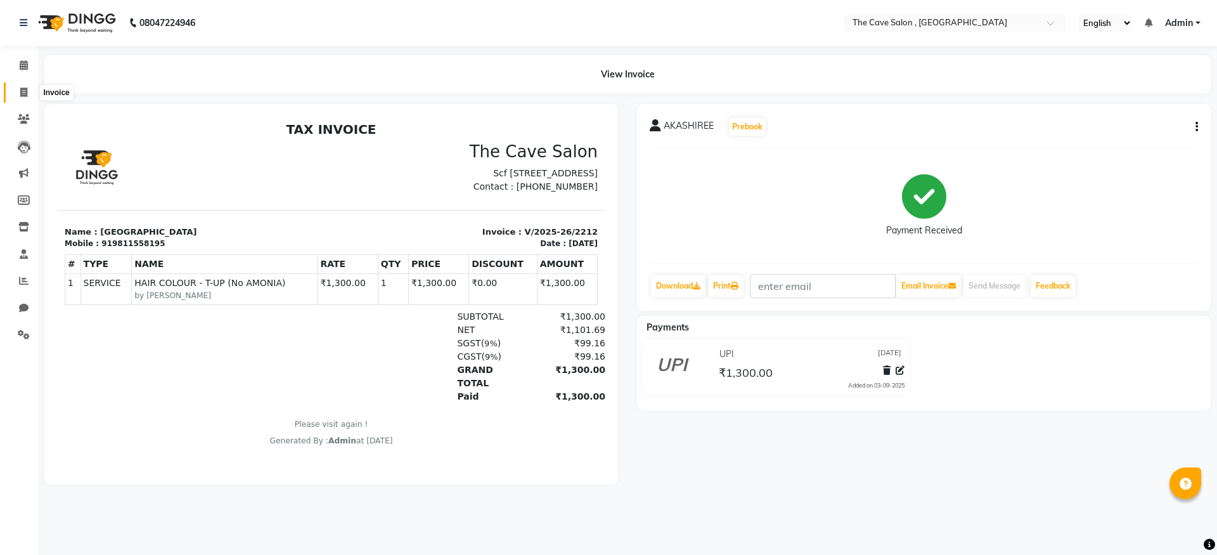
click at [26, 90] on icon at bounding box center [23, 93] width 7 height 10
select select "service"
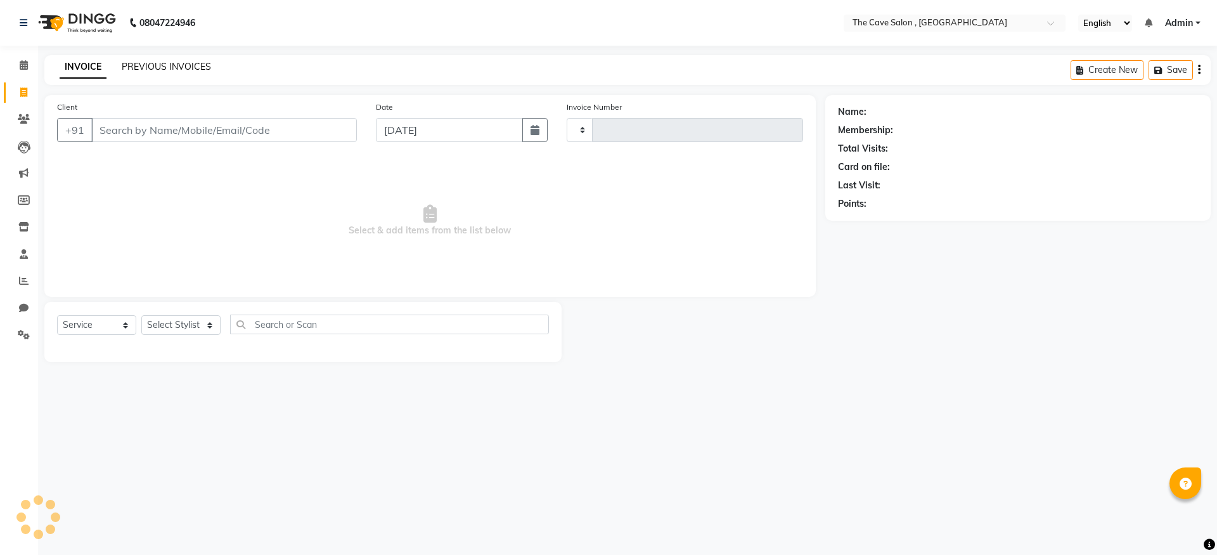
click at [185, 70] on link "PREVIOUS INVOICES" at bounding box center [166, 66] width 89 height 11
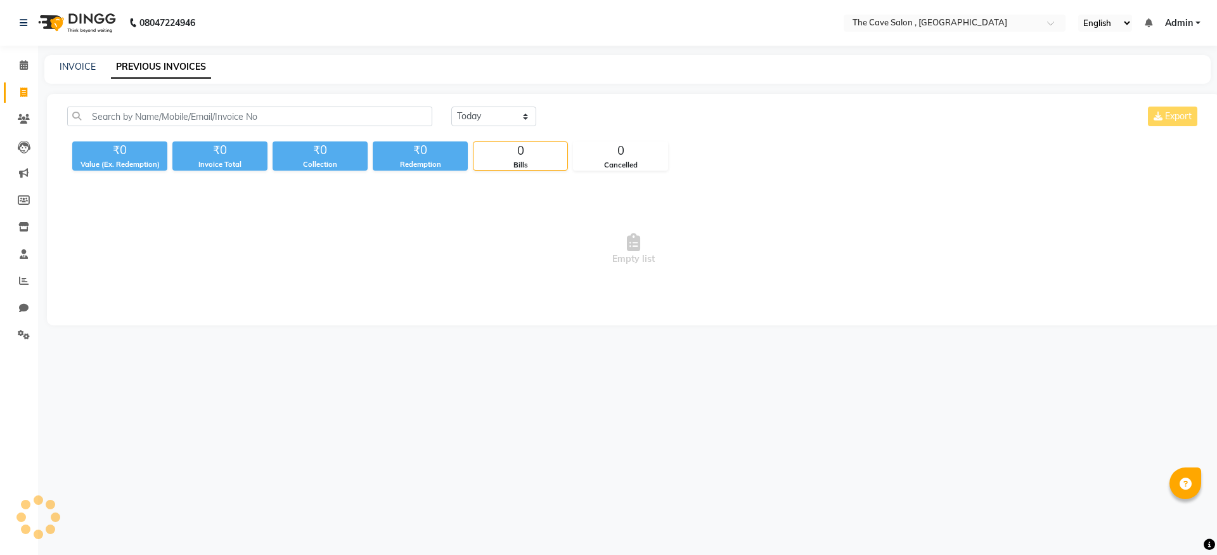
click at [162, 65] on link "PREVIOUS INVOICES" at bounding box center [161, 67] width 100 height 23
click at [84, 70] on link "INVOICE" at bounding box center [78, 66] width 36 height 11
select select "service"
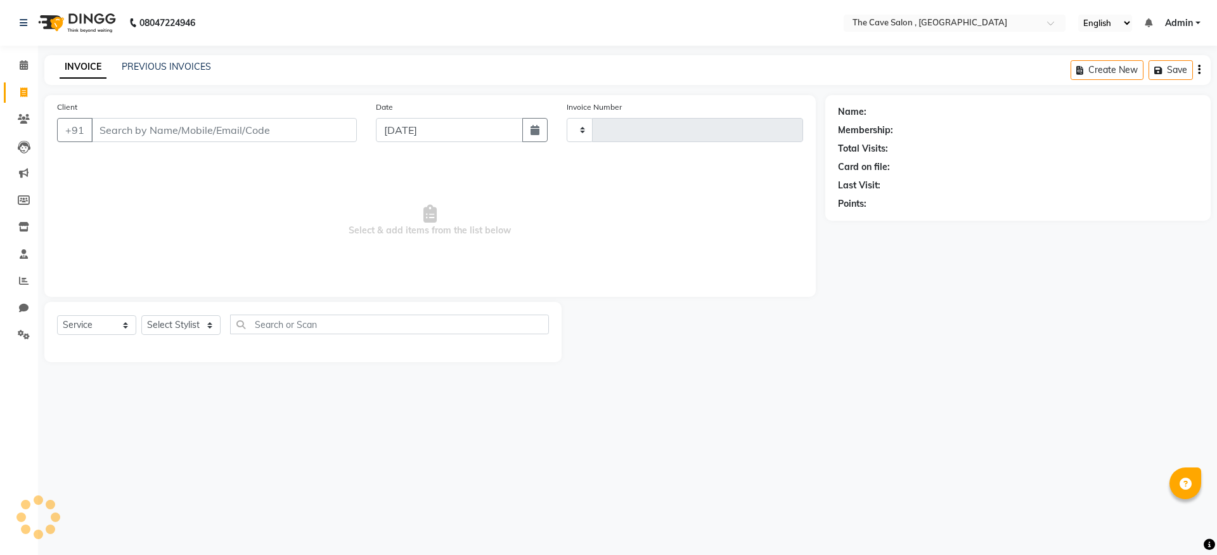
type input "2213"
select select "7844"
click at [153, 123] on input "Client" at bounding box center [224, 130] width 266 height 24
type input "9415317572"
click at [343, 133] on span "Add Client" at bounding box center [324, 130] width 50 height 13
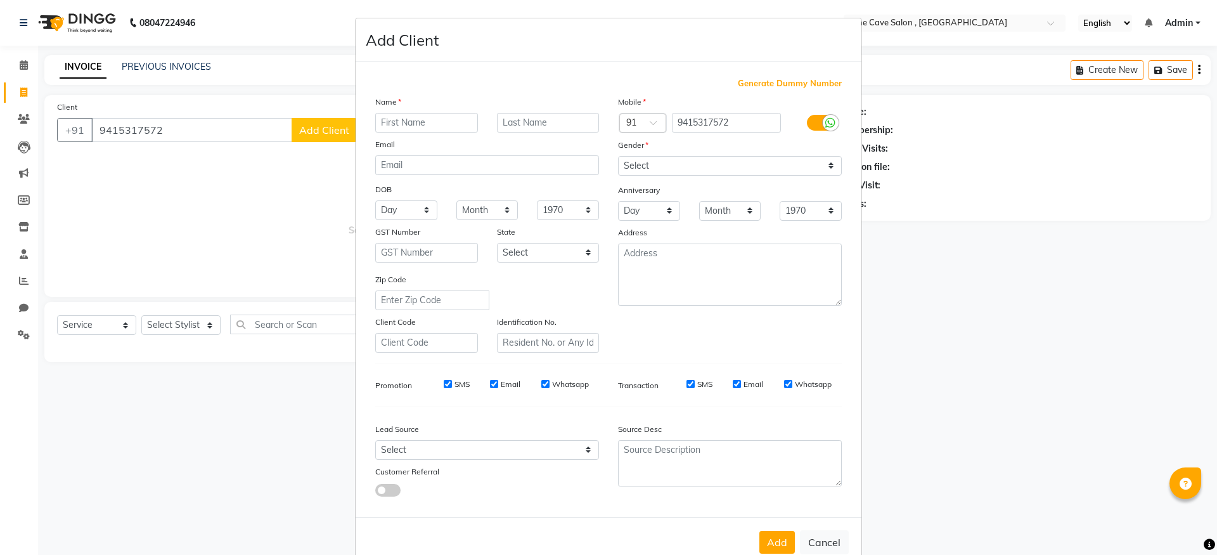
click at [438, 124] on input "text" at bounding box center [426, 123] width 103 height 20
type input "MOHIT"
click at [666, 160] on select "Select [DEMOGRAPHIC_DATA] [DEMOGRAPHIC_DATA] Other Prefer Not To Say" at bounding box center [730, 166] width 224 height 20
select select "[DEMOGRAPHIC_DATA]"
click at [618, 156] on select "Select [DEMOGRAPHIC_DATA] [DEMOGRAPHIC_DATA] Other Prefer Not To Say" at bounding box center [730, 166] width 224 height 20
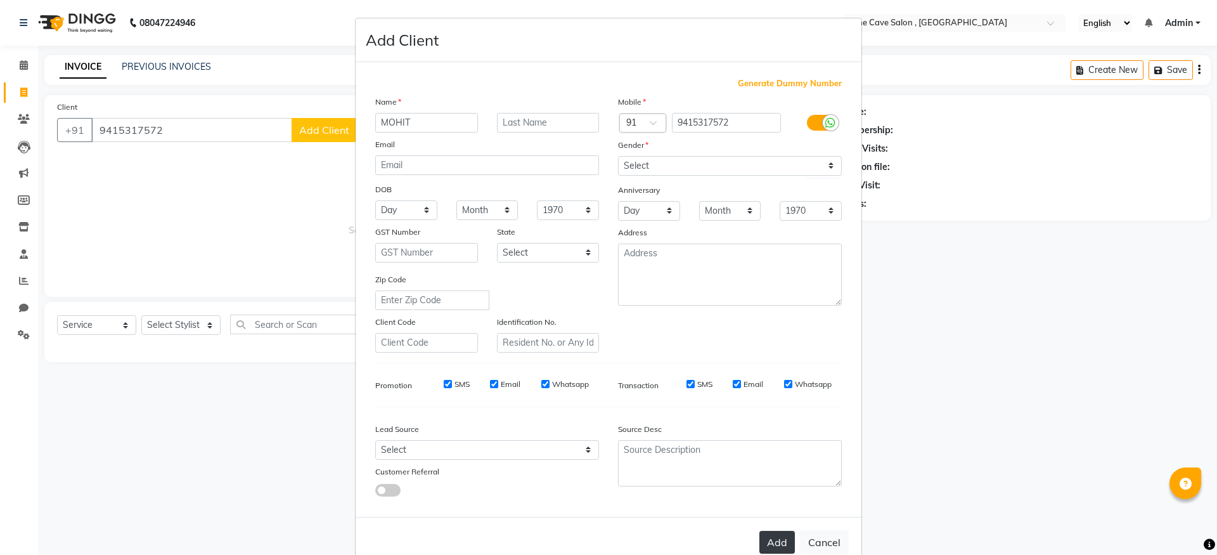
click at [777, 532] on button "Add" at bounding box center [778, 542] width 36 height 23
select select
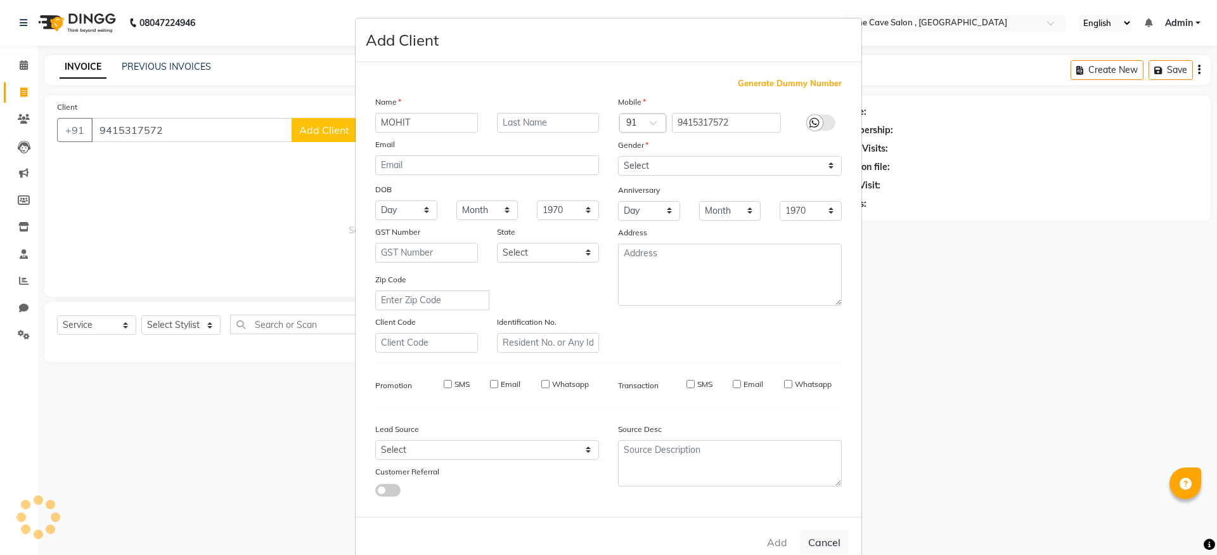
select select
checkbox input "false"
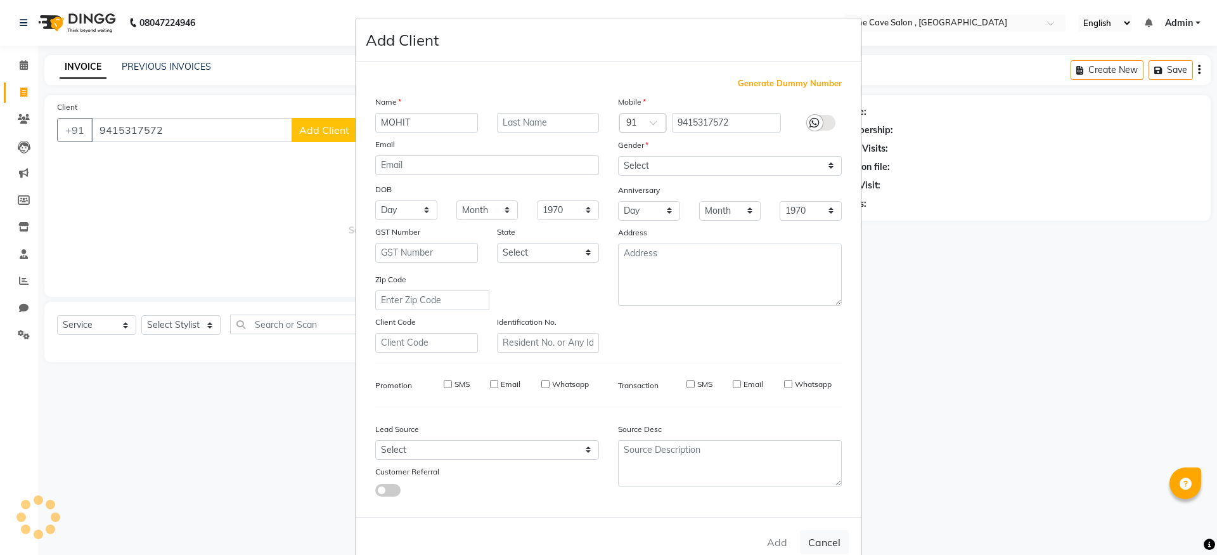
checkbox input "false"
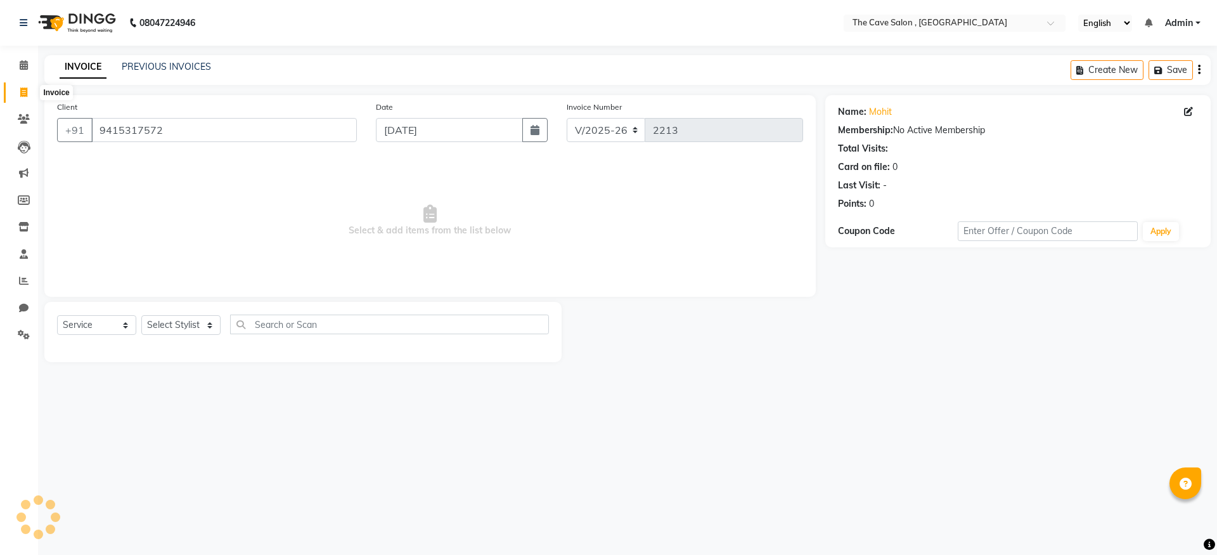
click at [28, 92] on span at bounding box center [24, 93] width 22 height 15
select select "service"
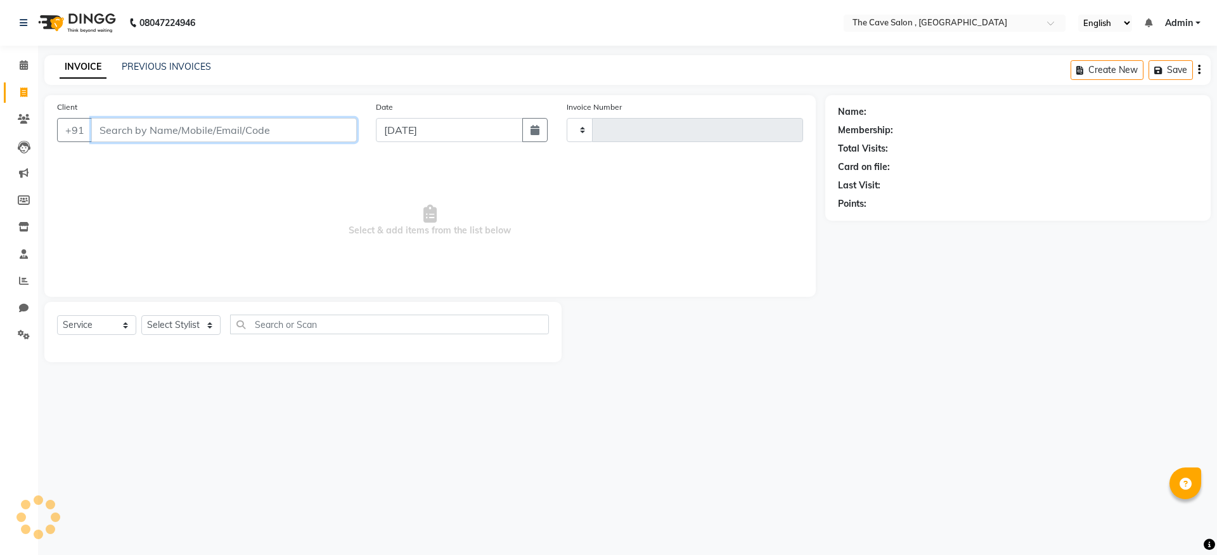
click at [200, 136] on input "Client" at bounding box center [224, 130] width 266 height 24
type input "9555362626"
type input "2213"
select select "7844"
type input "9555362626"
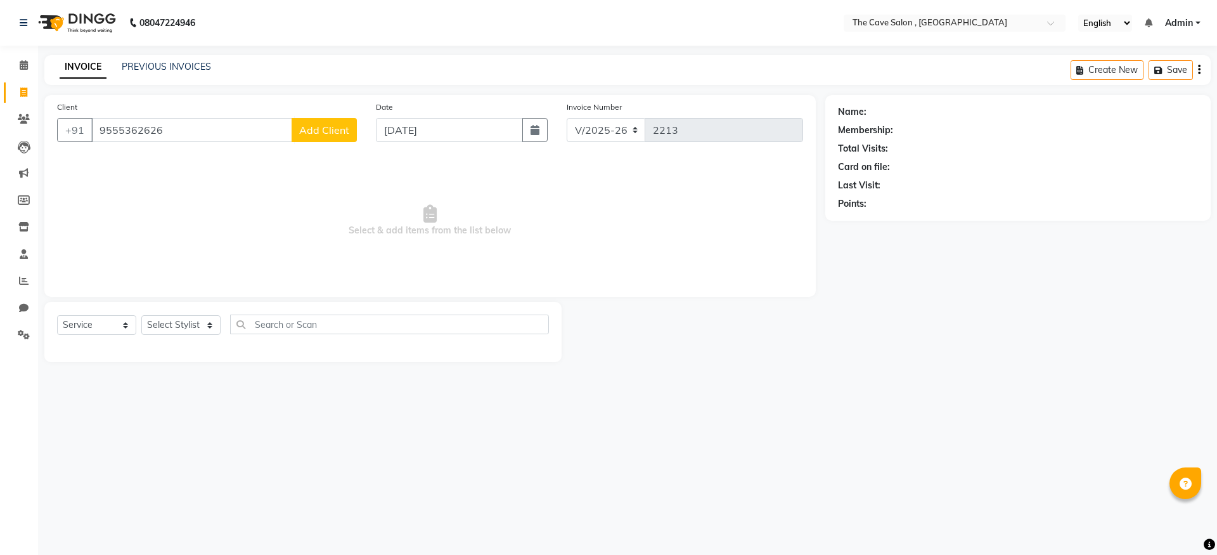
click at [344, 138] on button "Add Client" at bounding box center [324, 130] width 65 height 24
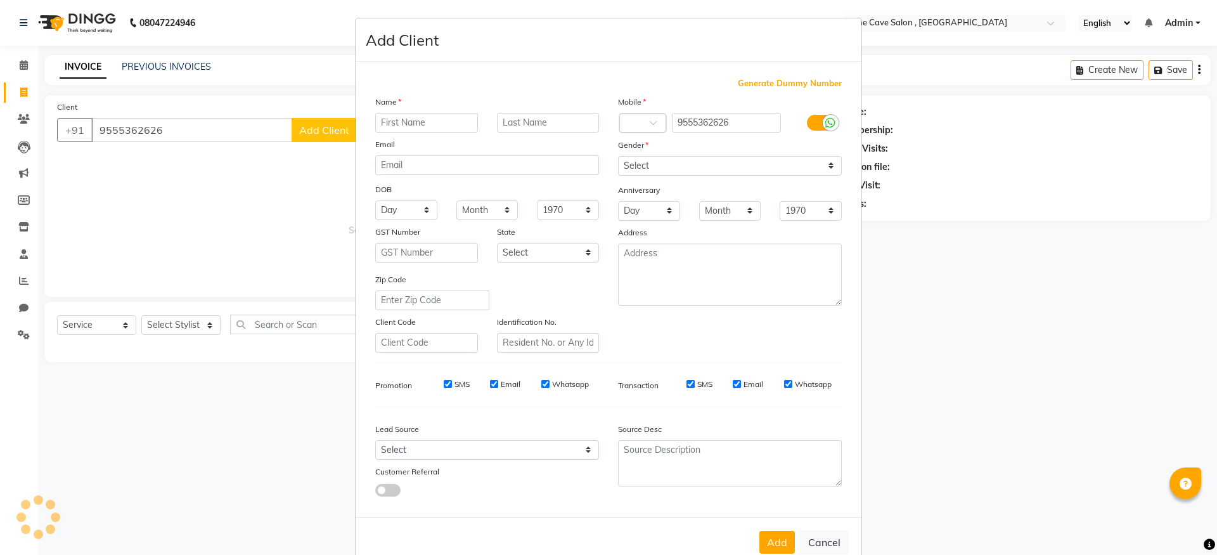
click at [408, 122] on input "text" at bounding box center [426, 123] width 103 height 20
type input "[PERSON_NAME]"
click at [680, 165] on select "Select [DEMOGRAPHIC_DATA] [DEMOGRAPHIC_DATA] Other Prefer Not To Say" at bounding box center [730, 166] width 224 height 20
select select "[DEMOGRAPHIC_DATA]"
click at [618, 156] on select "Select [DEMOGRAPHIC_DATA] [DEMOGRAPHIC_DATA] Other Prefer Not To Say" at bounding box center [730, 166] width 224 height 20
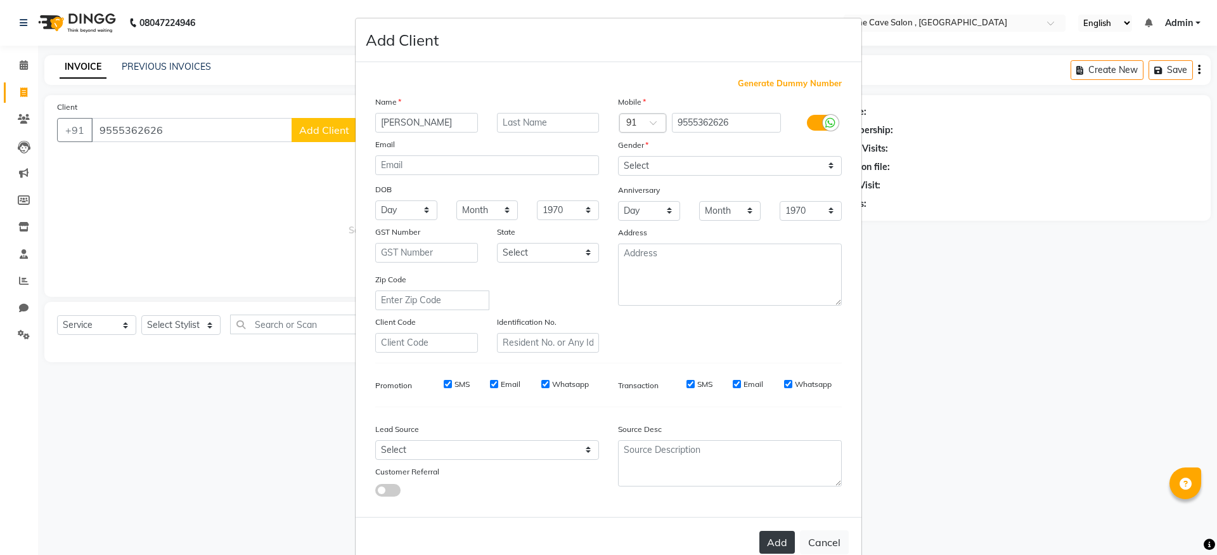
click at [772, 531] on button "Add" at bounding box center [778, 542] width 36 height 23
select select
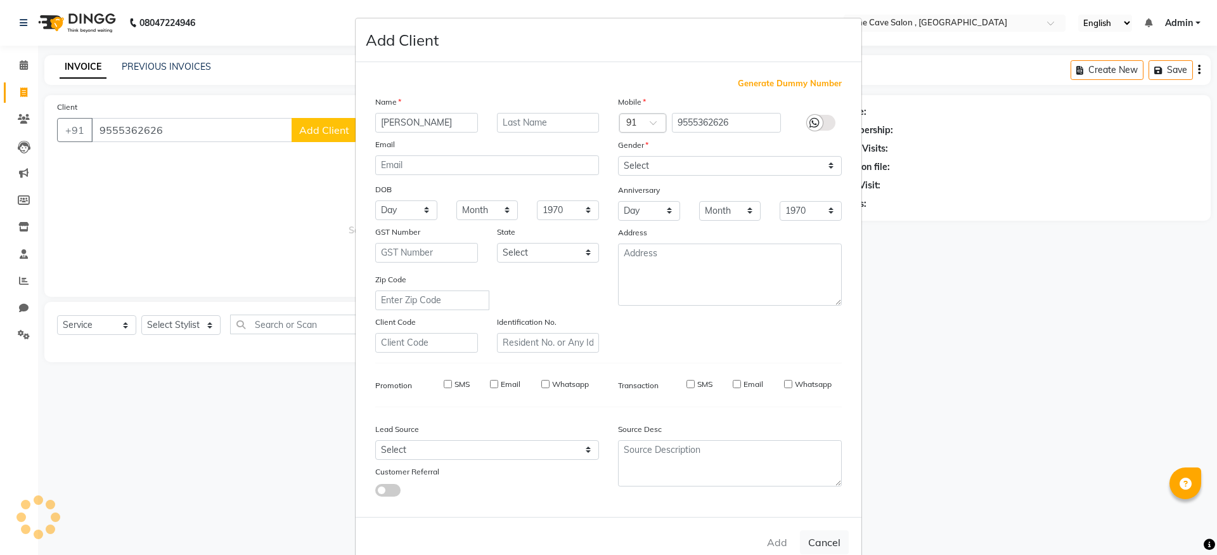
select select
checkbox input "false"
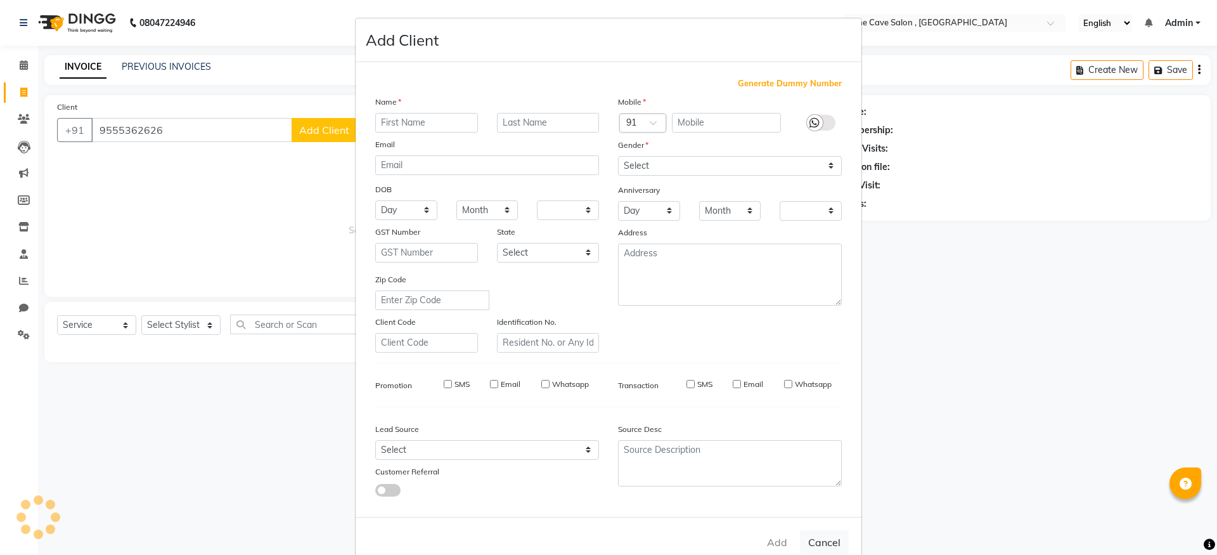
checkbox input "false"
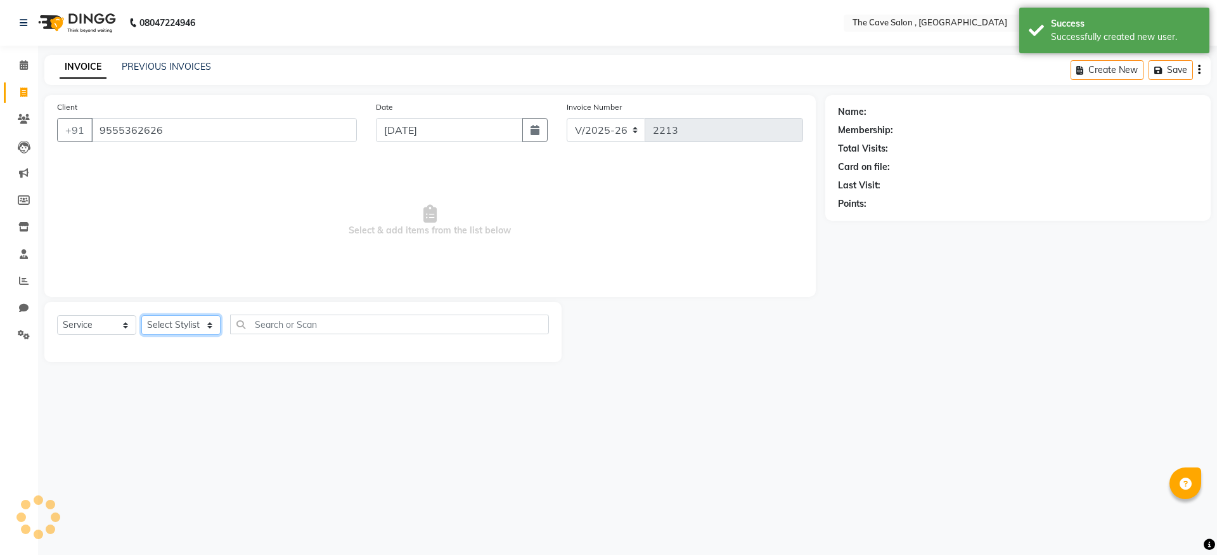
click at [191, 319] on select "Select Stylist Aarif Anil [PERSON_NAME] Anup bharti danish karan Mamta Manager …" at bounding box center [180, 325] width 79 height 20
select select "70261"
click at [141, 315] on select "Select Stylist Aarif Anil [PERSON_NAME] Anup bharti danish karan Mamta Manager …" at bounding box center [180, 325] width 79 height 20
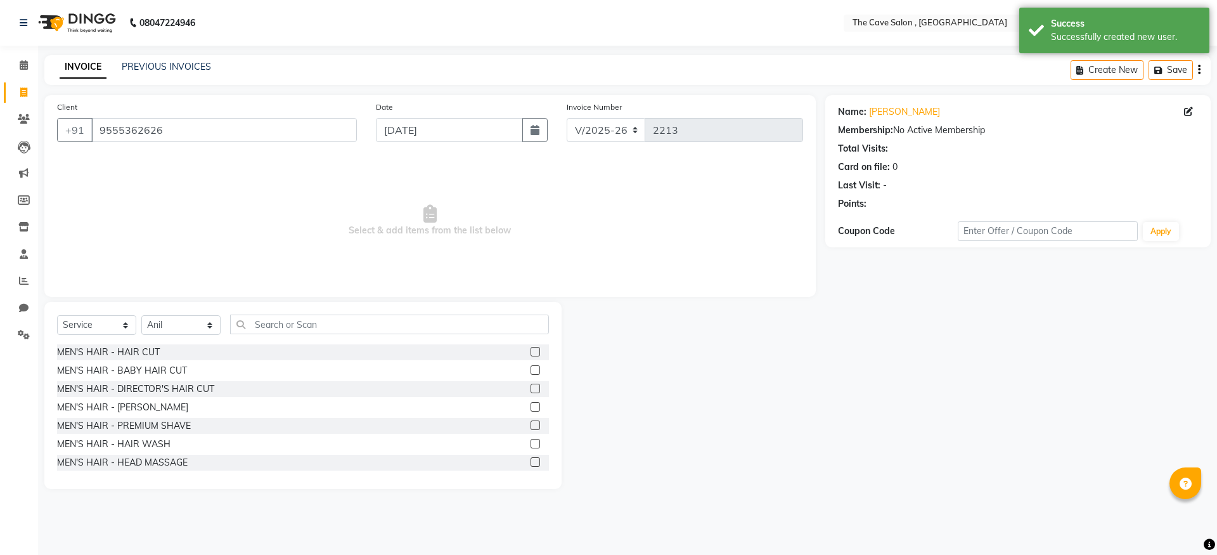
drag, startPoint x: 528, startPoint y: 403, endPoint x: 555, endPoint y: 390, distance: 29.8
click at [531, 403] on label at bounding box center [536, 407] width 10 height 10
click at [531, 403] on input "checkbox" at bounding box center [535, 407] width 8 height 8
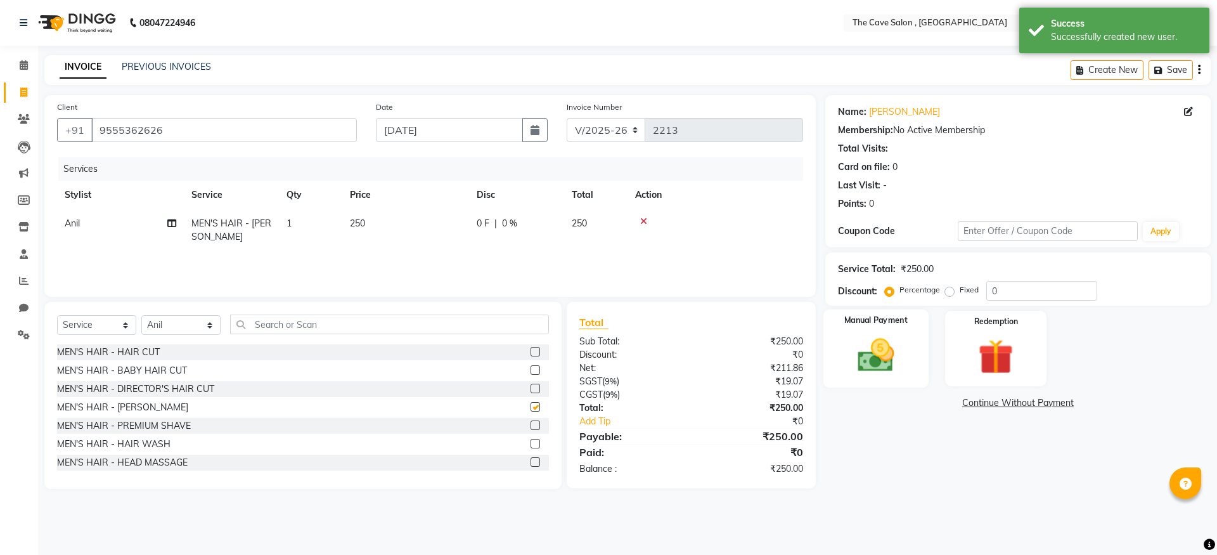
click at [910, 351] on div "Manual Payment" at bounding box center [875, 348] width 105 height 78
checkbox input "false"
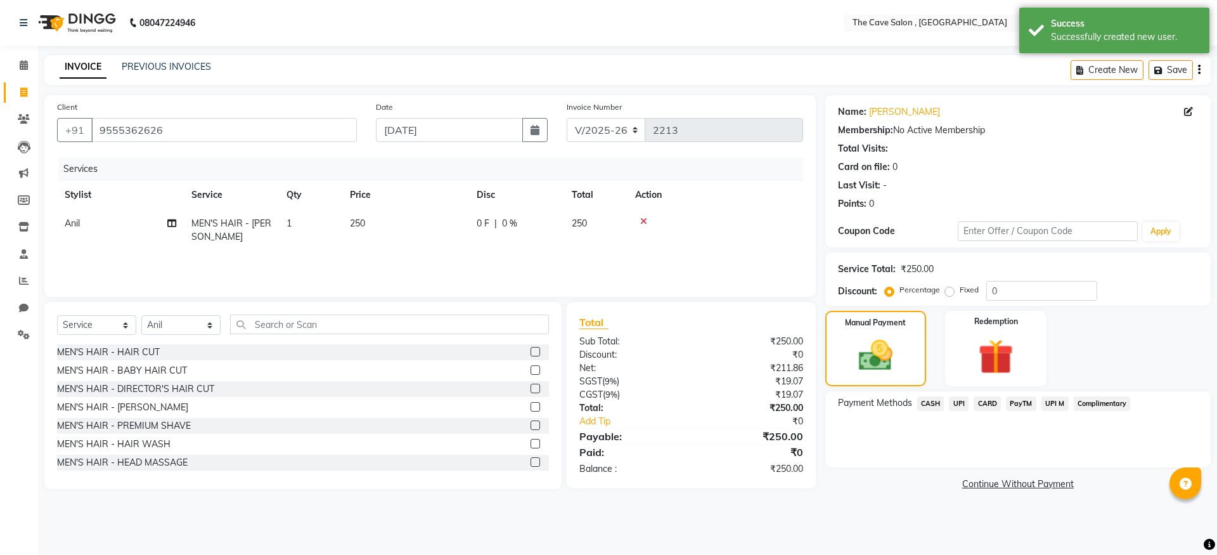
click at [938, 408] on span "CASH" at bounding box center [930, 403] width 27 height 15
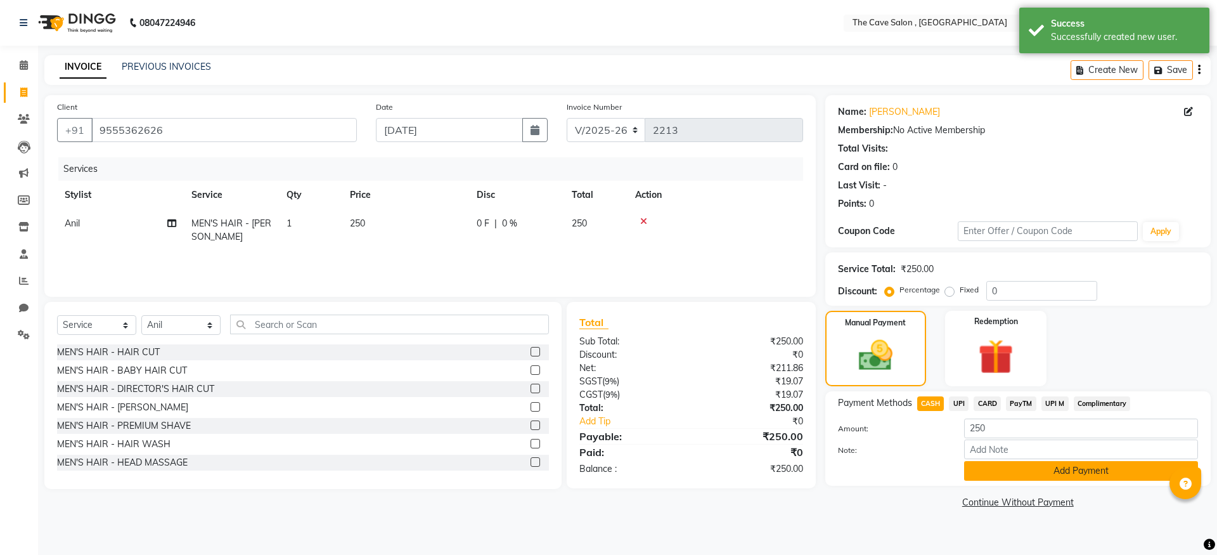
click at [992, 466] on button "Add Payment" at bounding box center [1081, 471] width 234 height 20
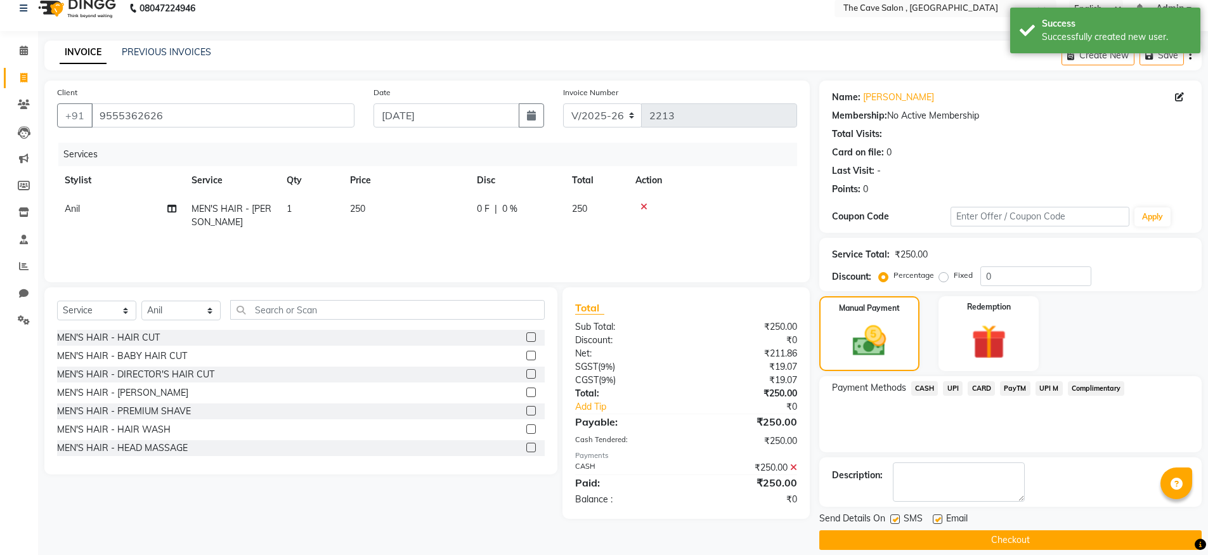
scroll to position [29, 0]
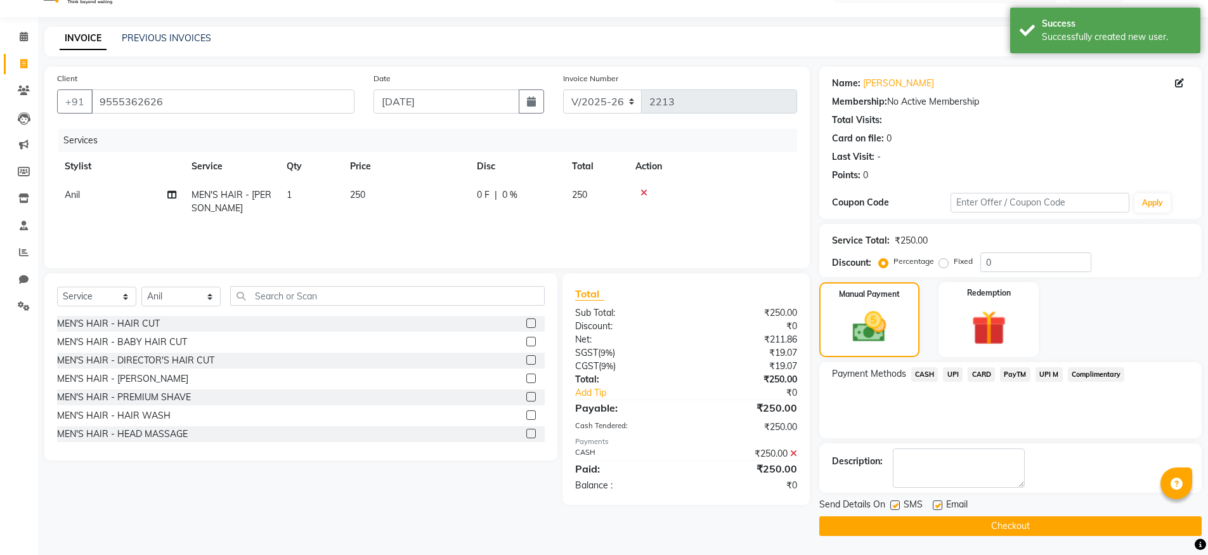
click at [992, 521] on button "Checkout" at bounding box center [1010, 526] width 382 height 20
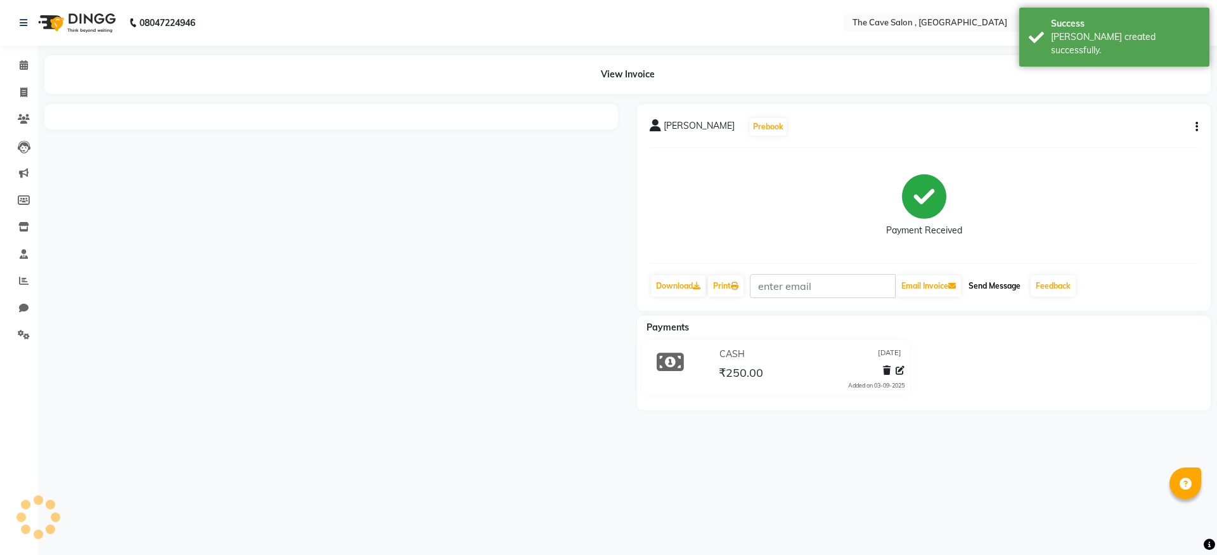
click at [997, 292] on button "Send Message" at bounding box center [995, 286] width 62 height 22
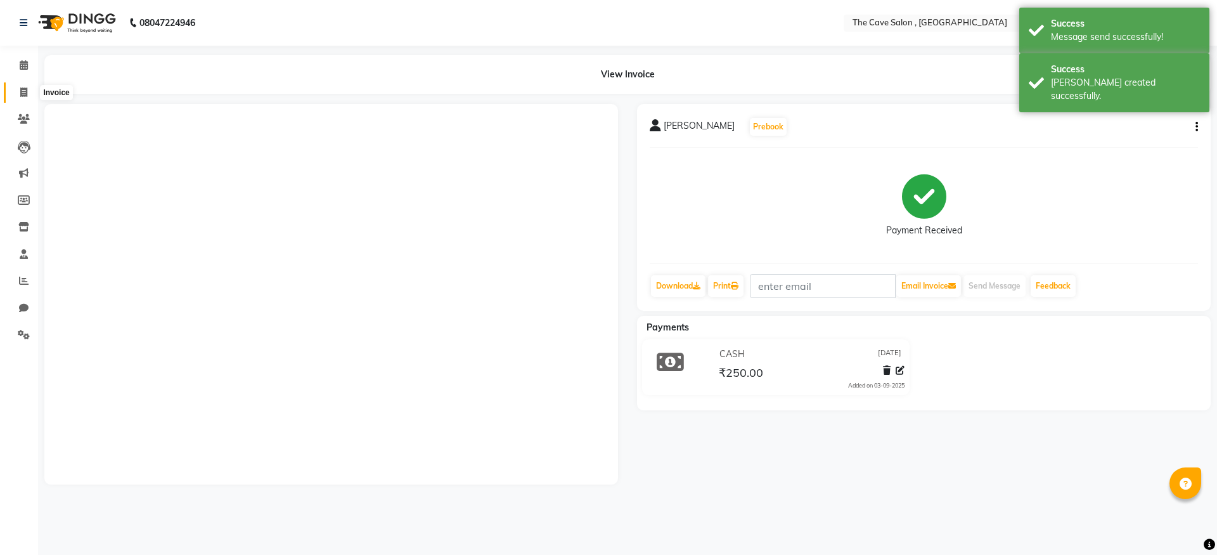
click at [25, 93] on icon at bounding box center [23, 93] width 7 height 10
select select "service"
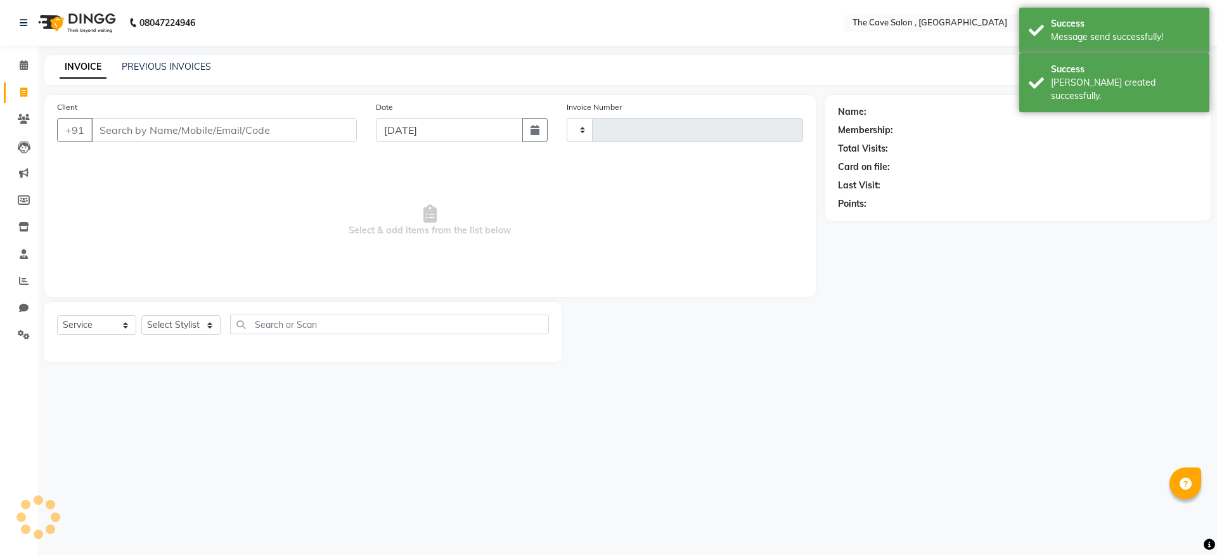
type input "2214"
select select "7844"
